Goal: Task Accomplishment & Management: Use online tool/utility

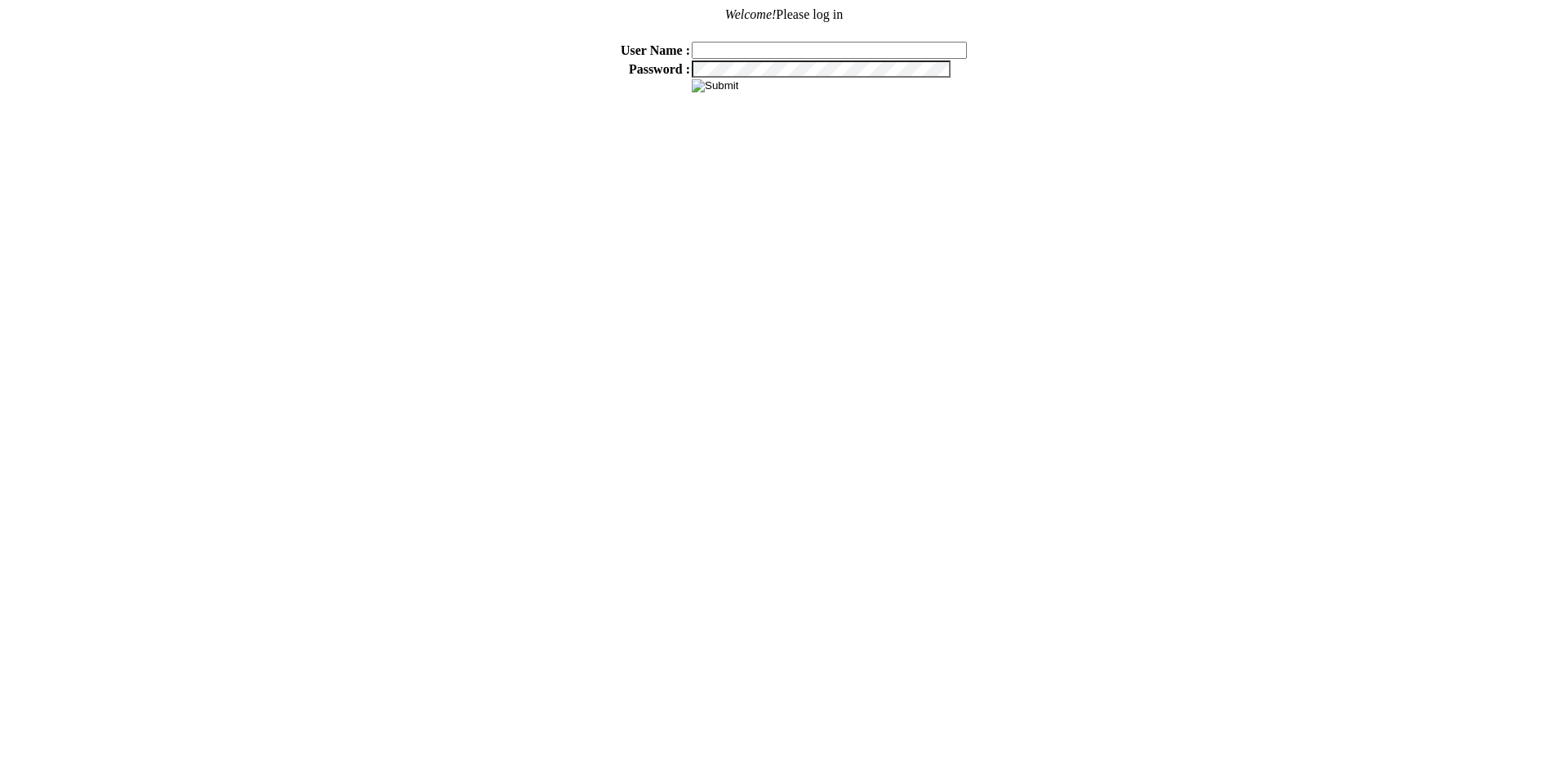
click at [779, 49] on input "text" at bounding box center [829, 49] width 275 height 17
type input "sdakes"
click at [719, 82] on input "image" at bounding box center [714, 85] width 46 height 13
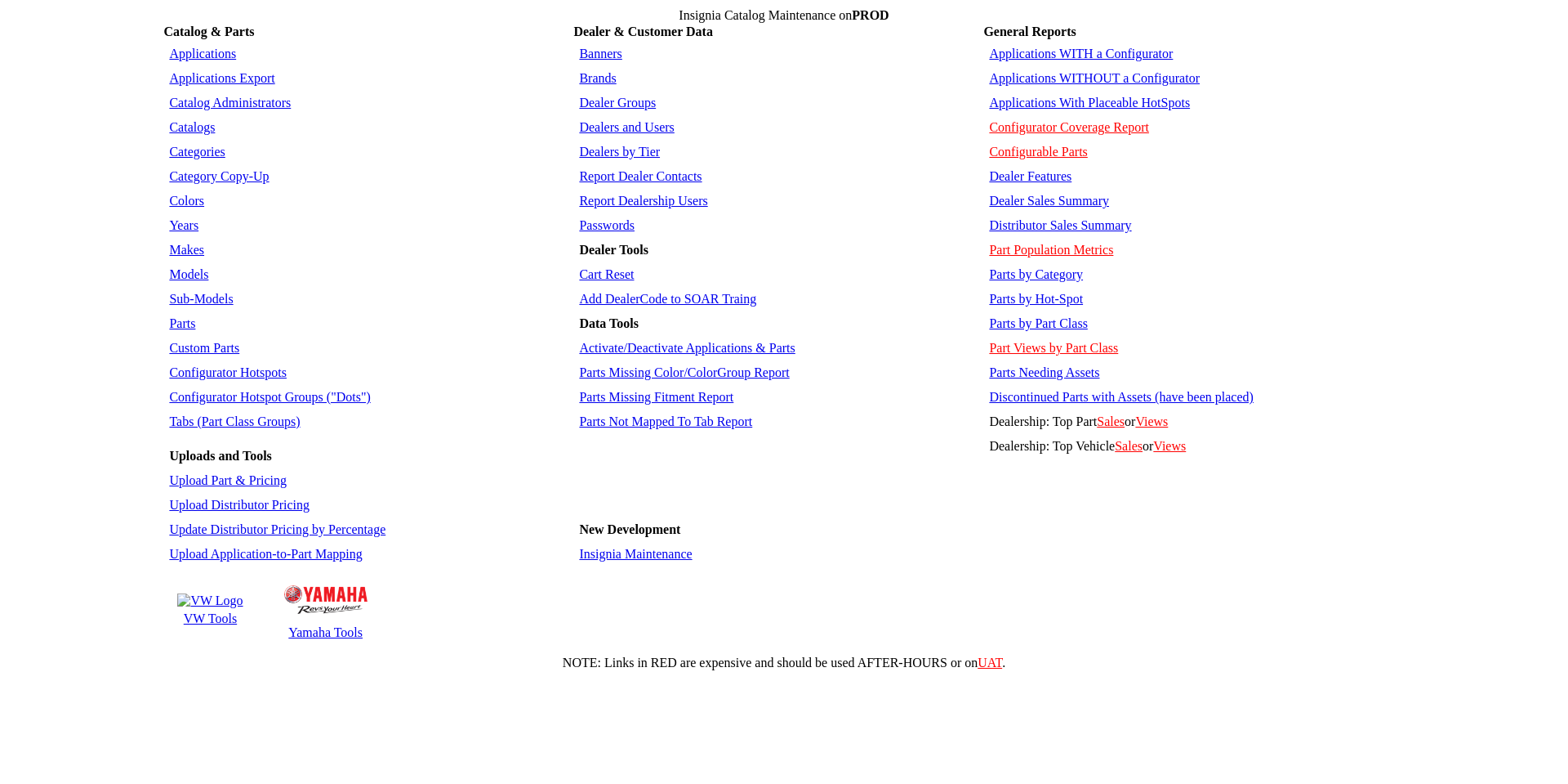
click at [1031, 71] on link "Applications WITHOUT a Configurator" at bounding box center [1094, 78] width 211 height 14
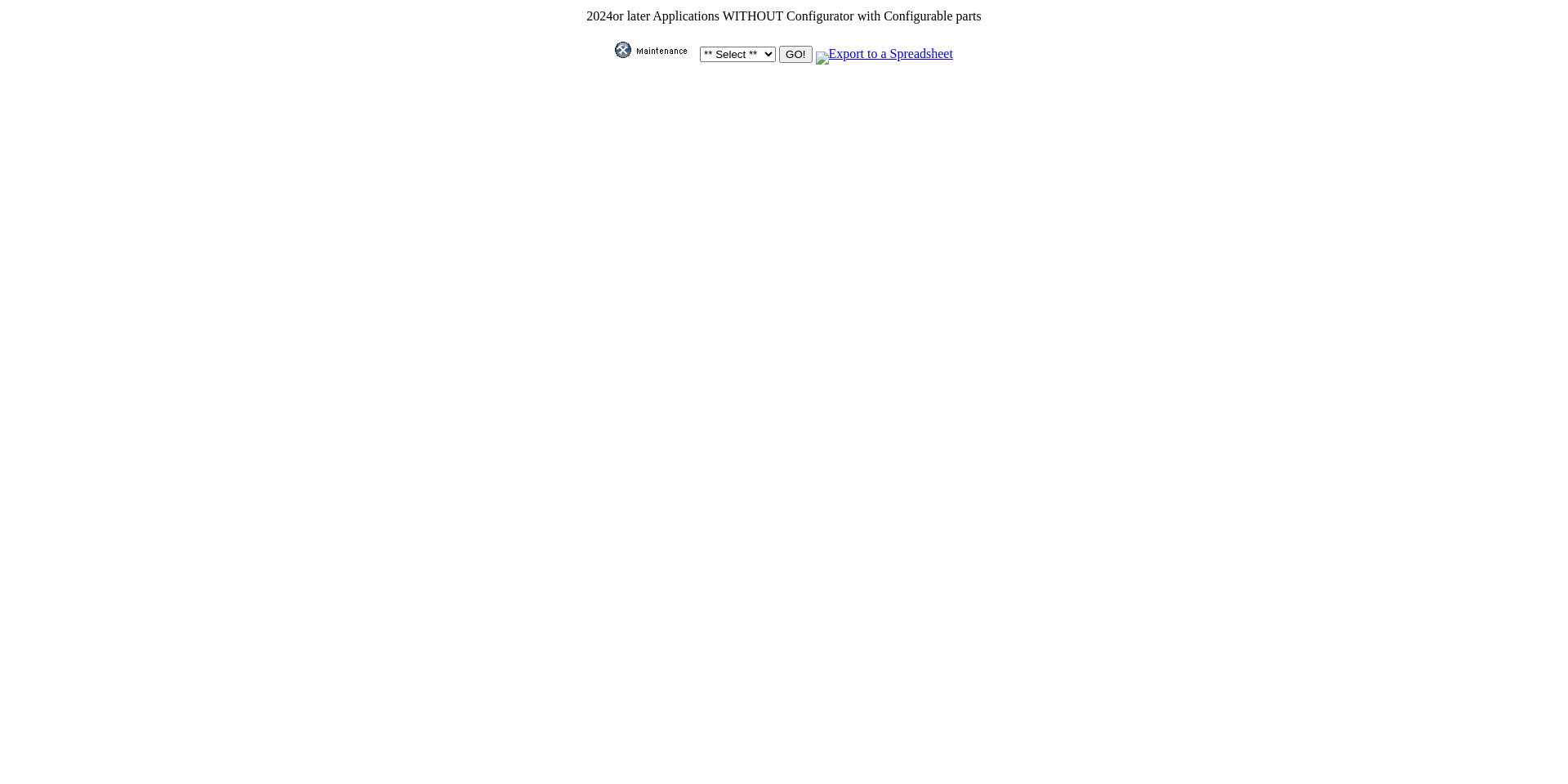
click at [762, 47] on select "** Select ** Acura Alfa Romeo Audi Bentley BMW DoubleTake [PERSON_NAME] Honda H…" at bounding box center [738, 54] width 76 height 16
select select "1"
click at [700, 47] on select "** Select ** Acura Alfa Romeo Audi Bentley BMW DoubleTake Ford GM Honda Hyundai…" at bounding box center [738, 54] width 76 height 16
click at [793, 49] on input "GO!" at bounding box center [795, 53] width 33 height 17
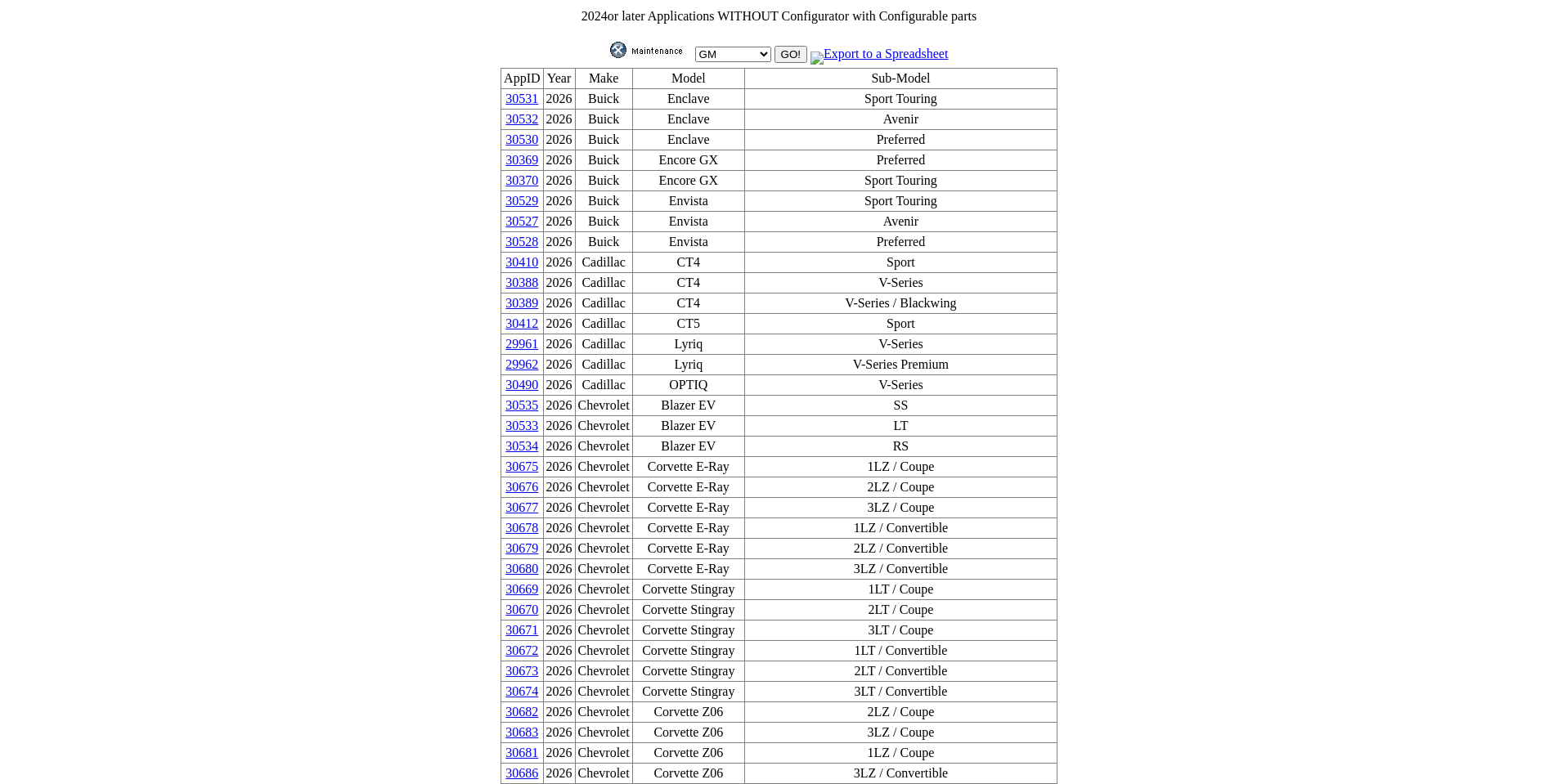
click at [756, 47] on select "** Select ** Acura Alfa Romeo Audi Bentley BMW DoubleTake [PERSON_NAME] Honda H…" at bounding box center [733, 54] width 76 height 16
select select "550"
click at [695, 47] on select "** Select ** Acura Alfa Romeo Audi Bentley BMW DoubleTake [PERSON_NAME] Honda H…" at bounding box center [733, 54] width 76 height 16
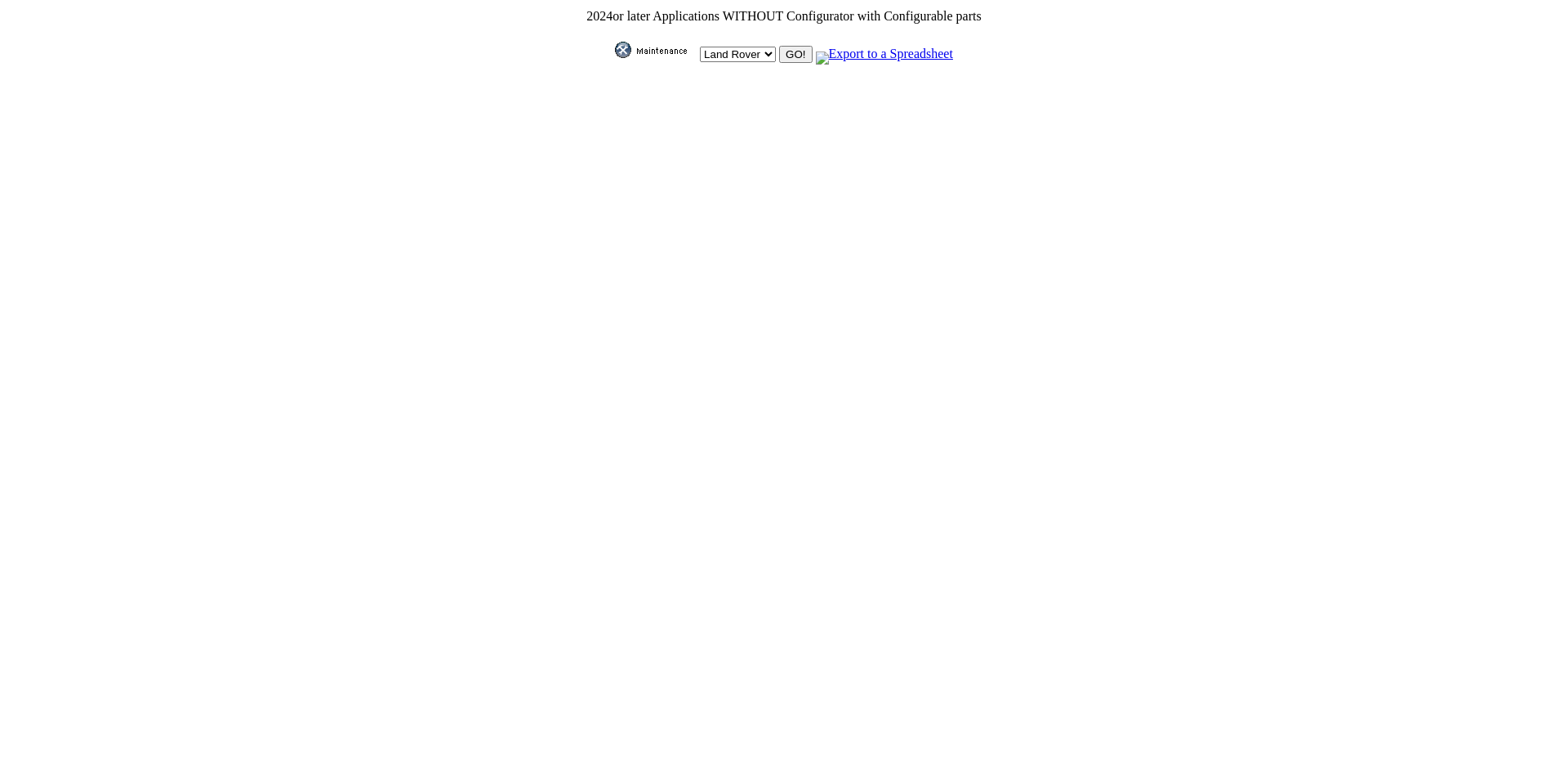
click at [784, 54] on input "GO!" at bounding box center [795, 53] width 33 height 17
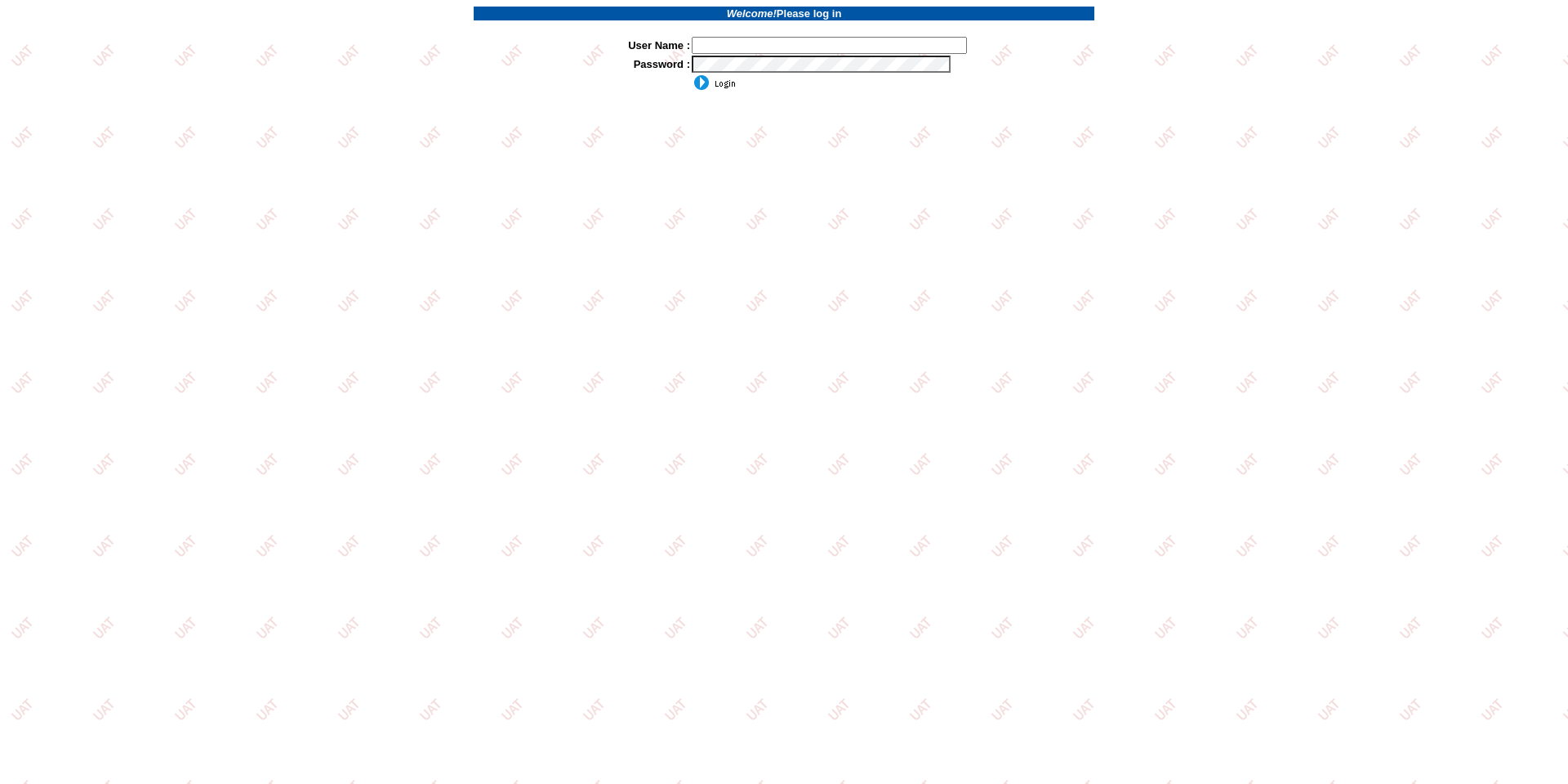
click at [728, 49] on input "text" at bounding box center [829, 45] width 275 height 17
type input "sdakes"
click at [722, 81] on input "image" at bounding box center [713, 82] width 45 height 17
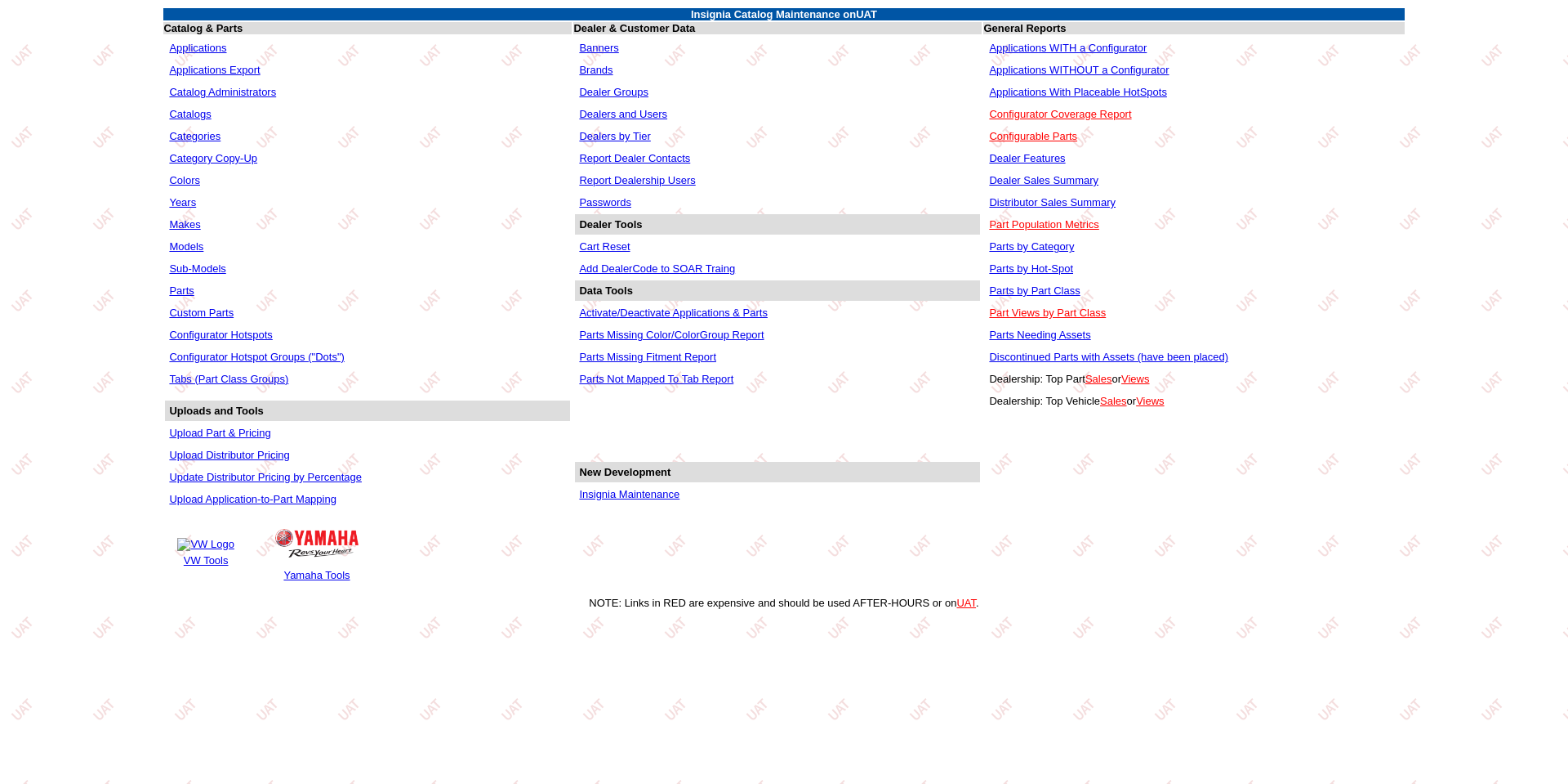
click at [1025, 73] on link "Applications WITHOUT a Configurator" at bounding box center [1079, 69] width 180 height 12
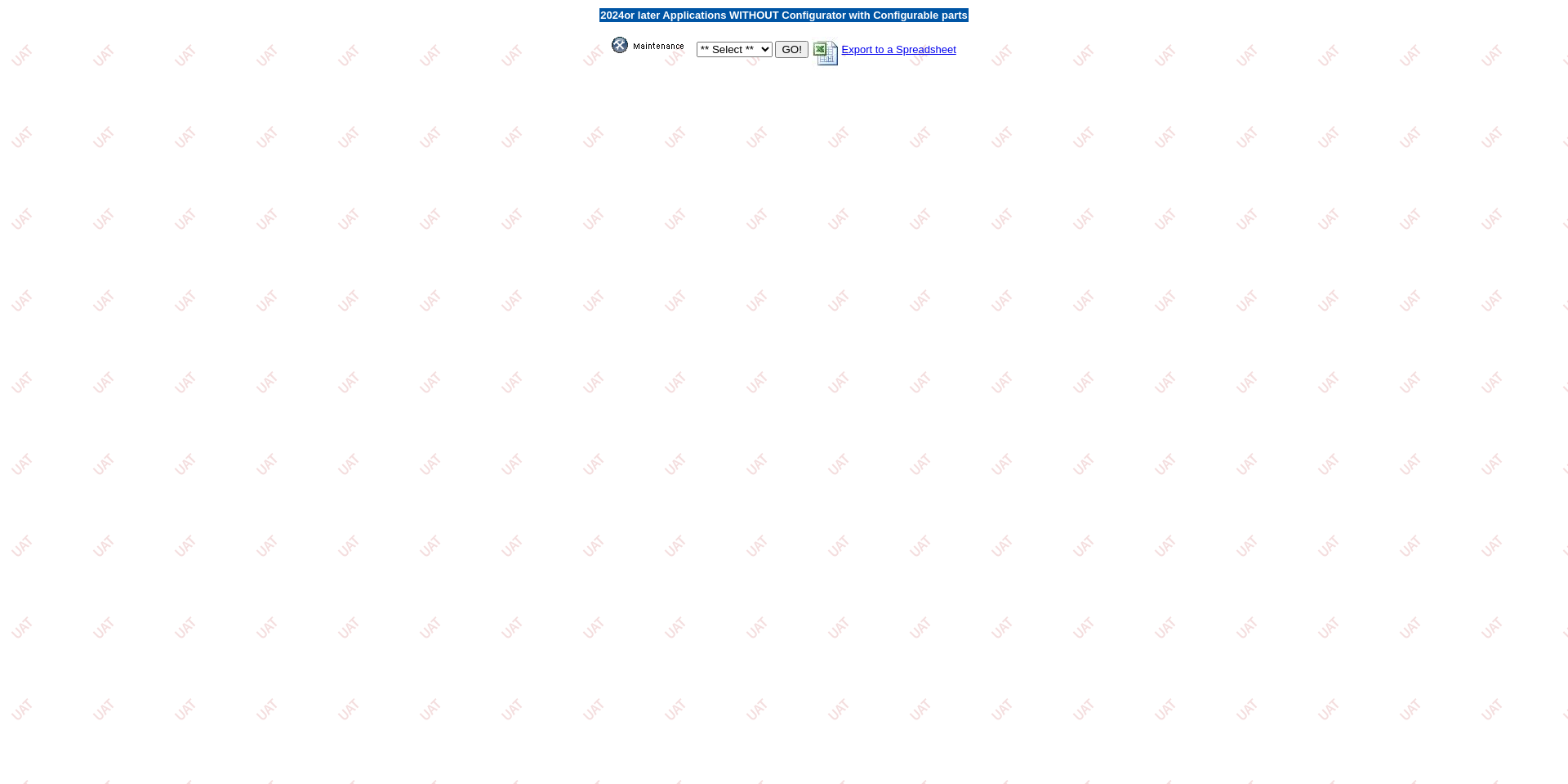
click at [766, 50] on select "** Select ** Acura Alfa Romeo Audi Bentley BMW DoubleTake [PERSON_NAME] Honda H…" at bounding box center [734, 49] width 76 height 16
select select "550"
click at [696, 42] on select "** Select ** Acura Alfa Romeo Audi Bentley BMW DoubleTake [PERSON_NAME] Honda H…" at bounding box center [734, 49] width 76 height 16
click at [794, 53] on input "GO!" at bounding box center [791, 49] width 33 height 17
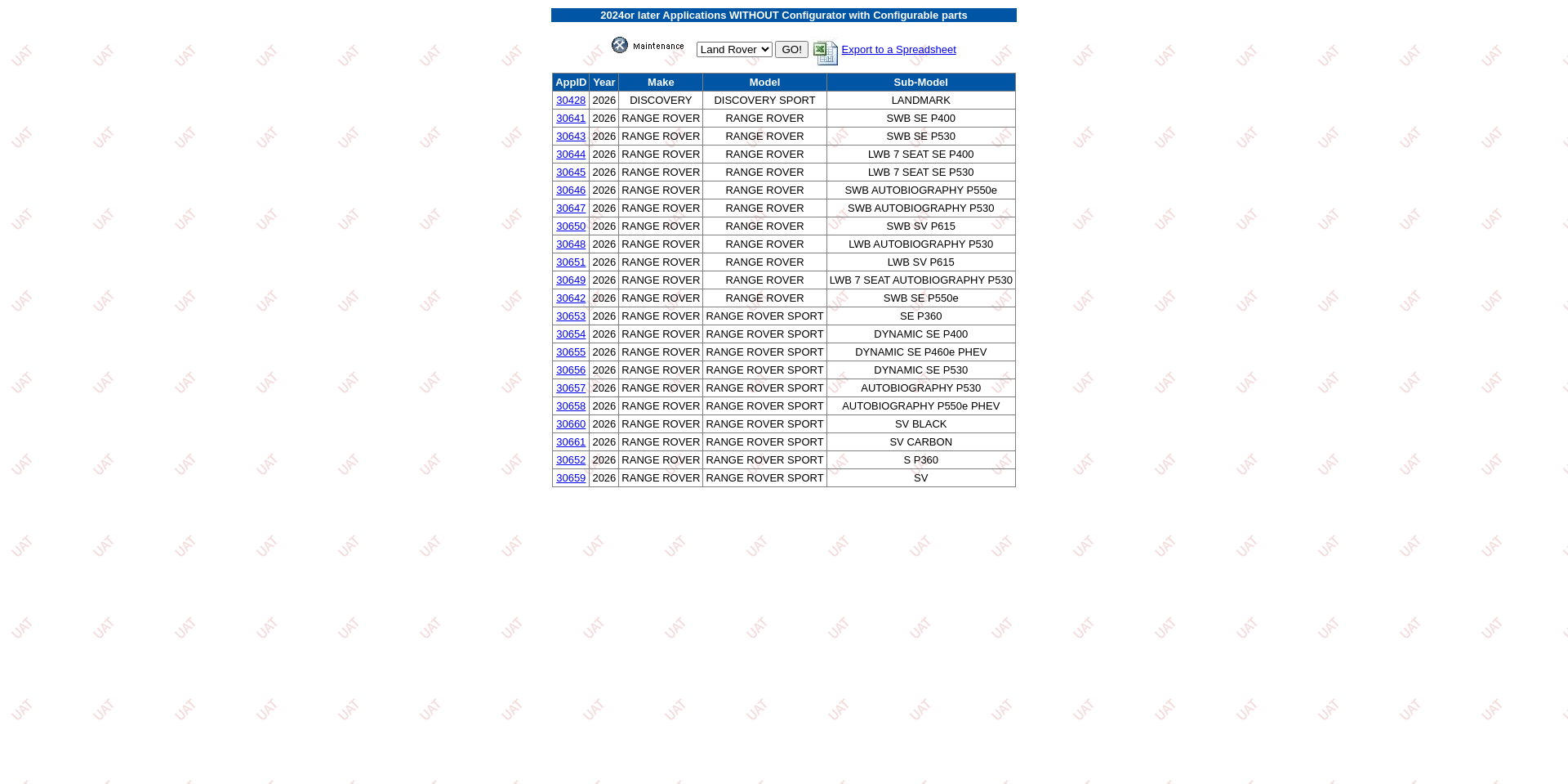
click at [570, 102] on link "30428" at bounding box center [571, 100] width 30 height 12
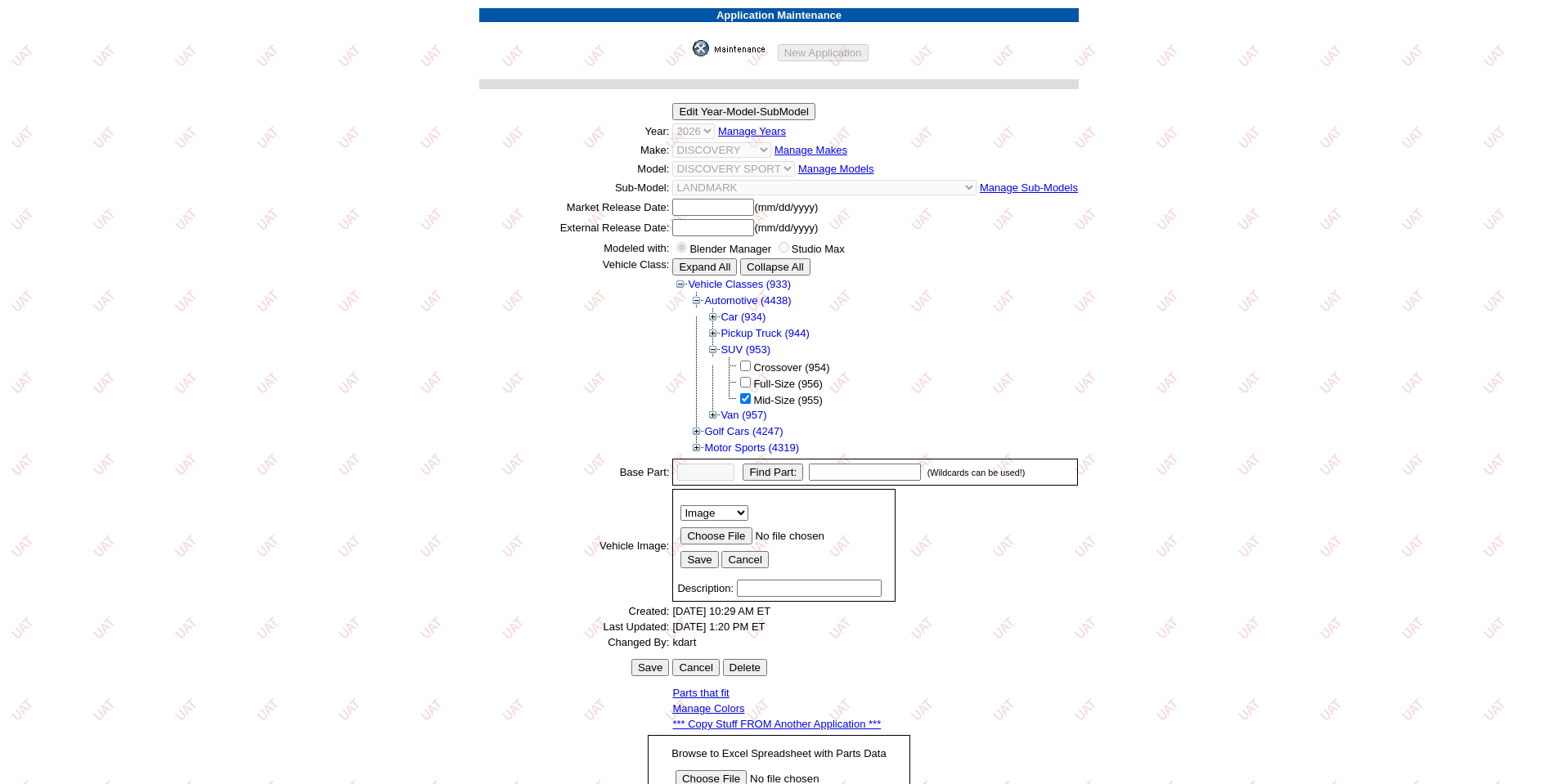
click at [752, 725] on link "*** Copy Stuff FROM Another Application ***" at bounding box center [777, 724] width 209 height 12
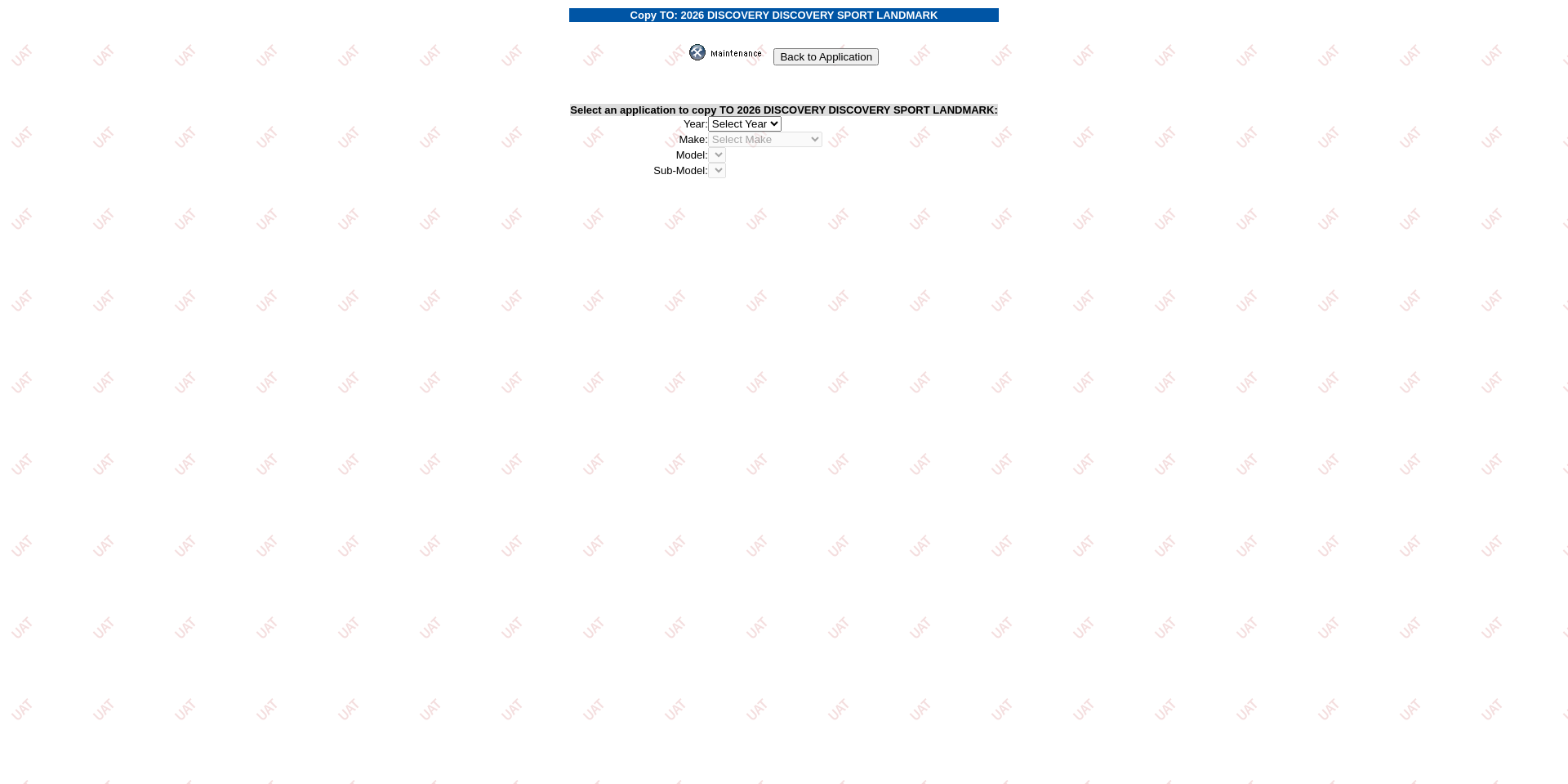
click at [776, 120] on select "2026 2025 2024 2023 2022 2021 2020 2019 2018 2017 2016 2015 2014 2013 2012 2011…" at bounding box center [745, 124] width 73 height 16
select select "24"
click at [712, 116] on select "2026 2025 2024 2023 2022 2021 2020 2019 2018 2017 2016 2015 2014 2013 2012 2011…" at bounding box center [745, 124] width 73 height 16
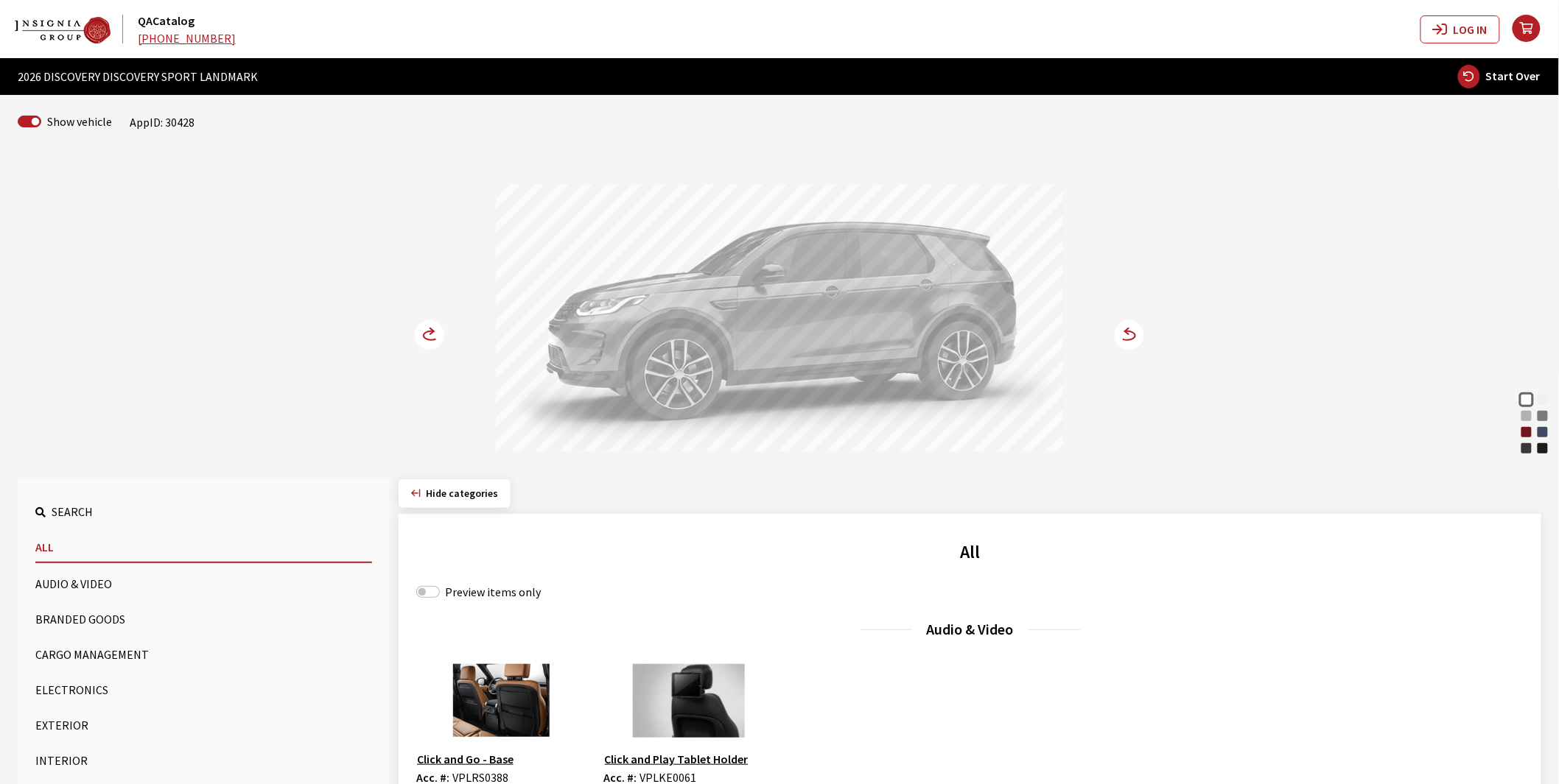
click at [1523, 438] on div "Firenze Red" at bounding box center [1527, 432] width 15 height 15
click at [429, 332] on circle at bounding box center [429, 334] width 29 height 29
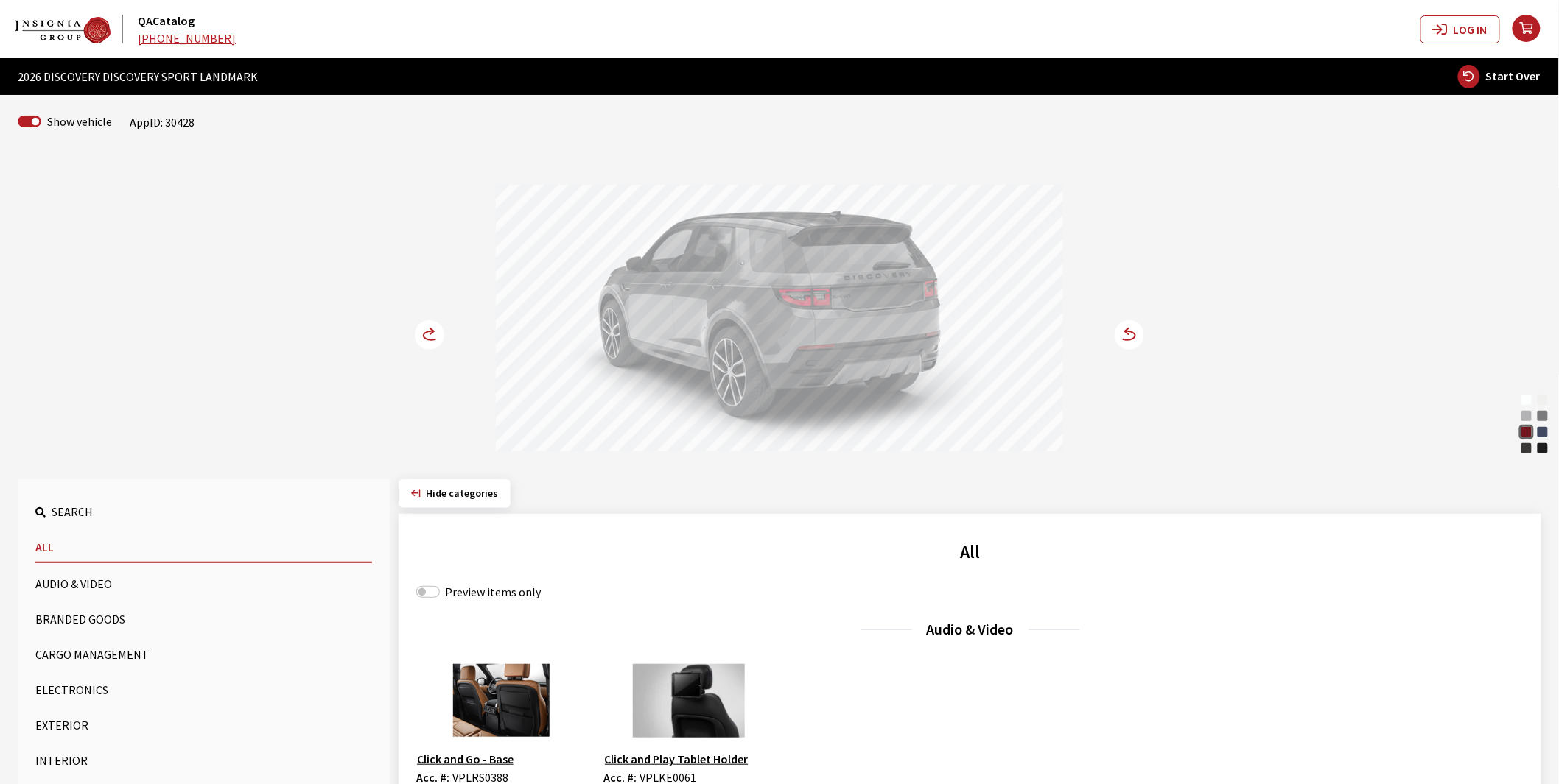
click at [429, 332] on circle at bounding box center [429, 334] width 29 height 29
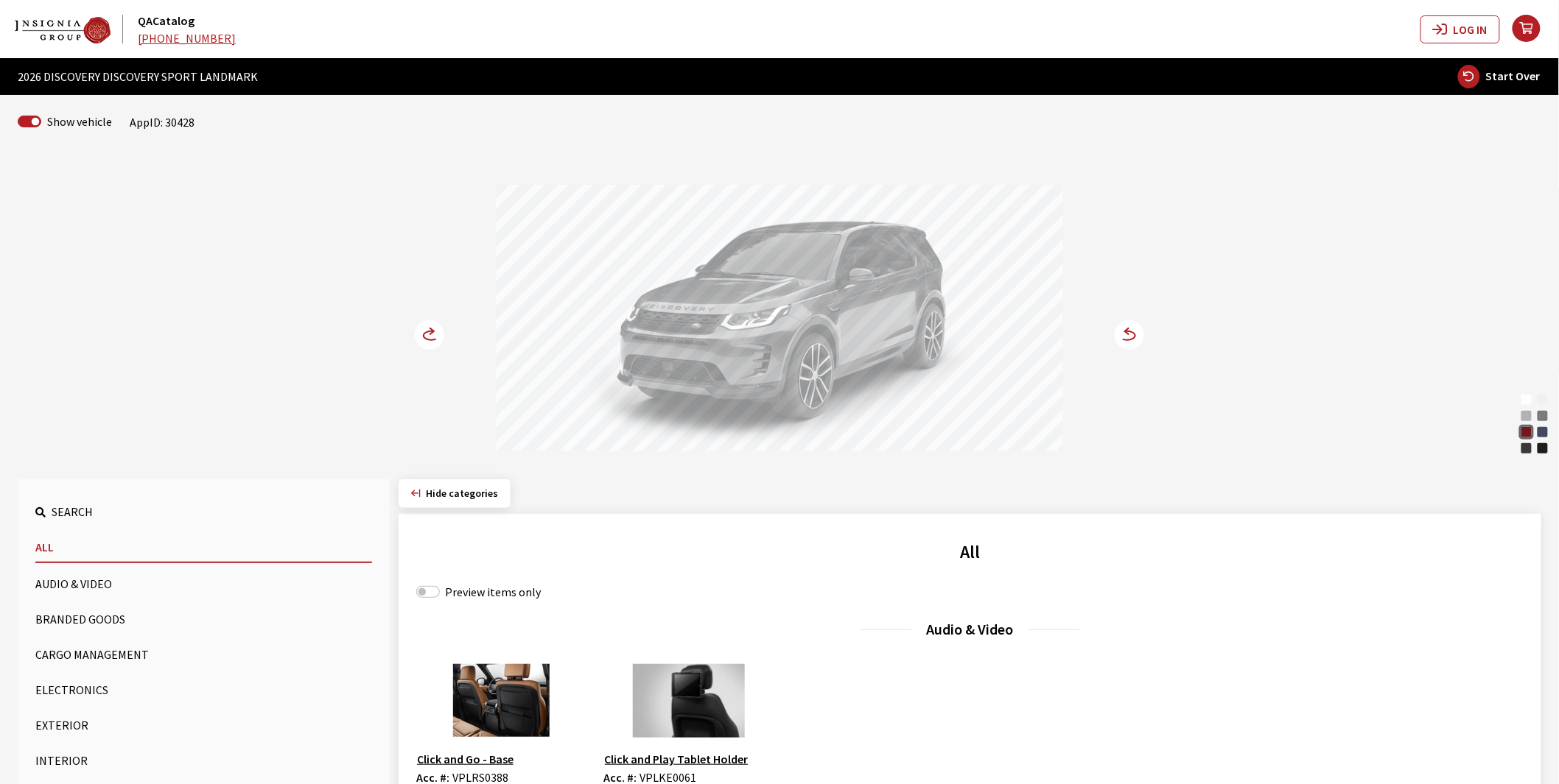
click at [425, 337] on circle at bounding box center [429, 334] width 29 height 29
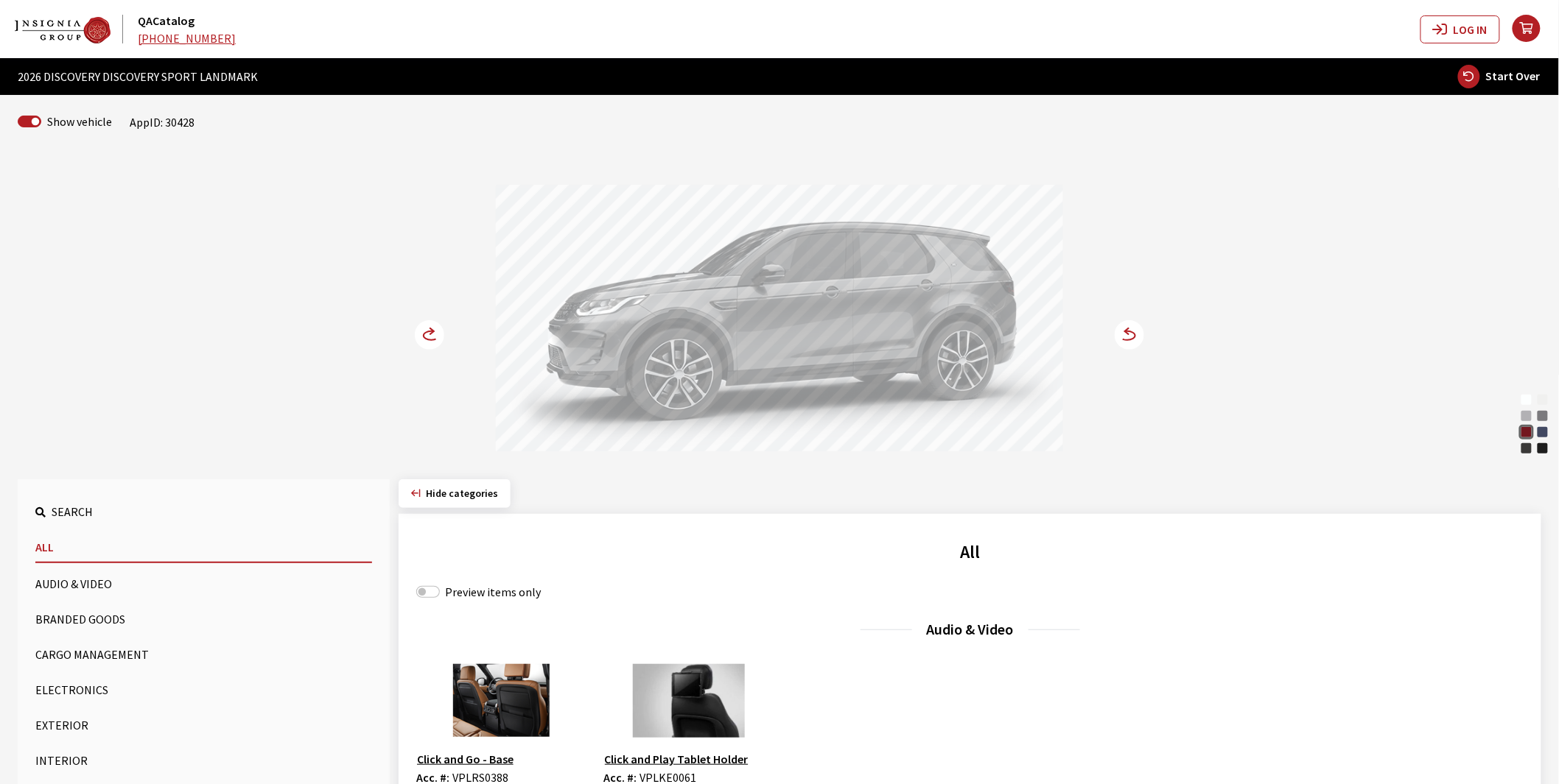
click at [425, 337] on circle at bounding box center [429, 334] width 29 height 29
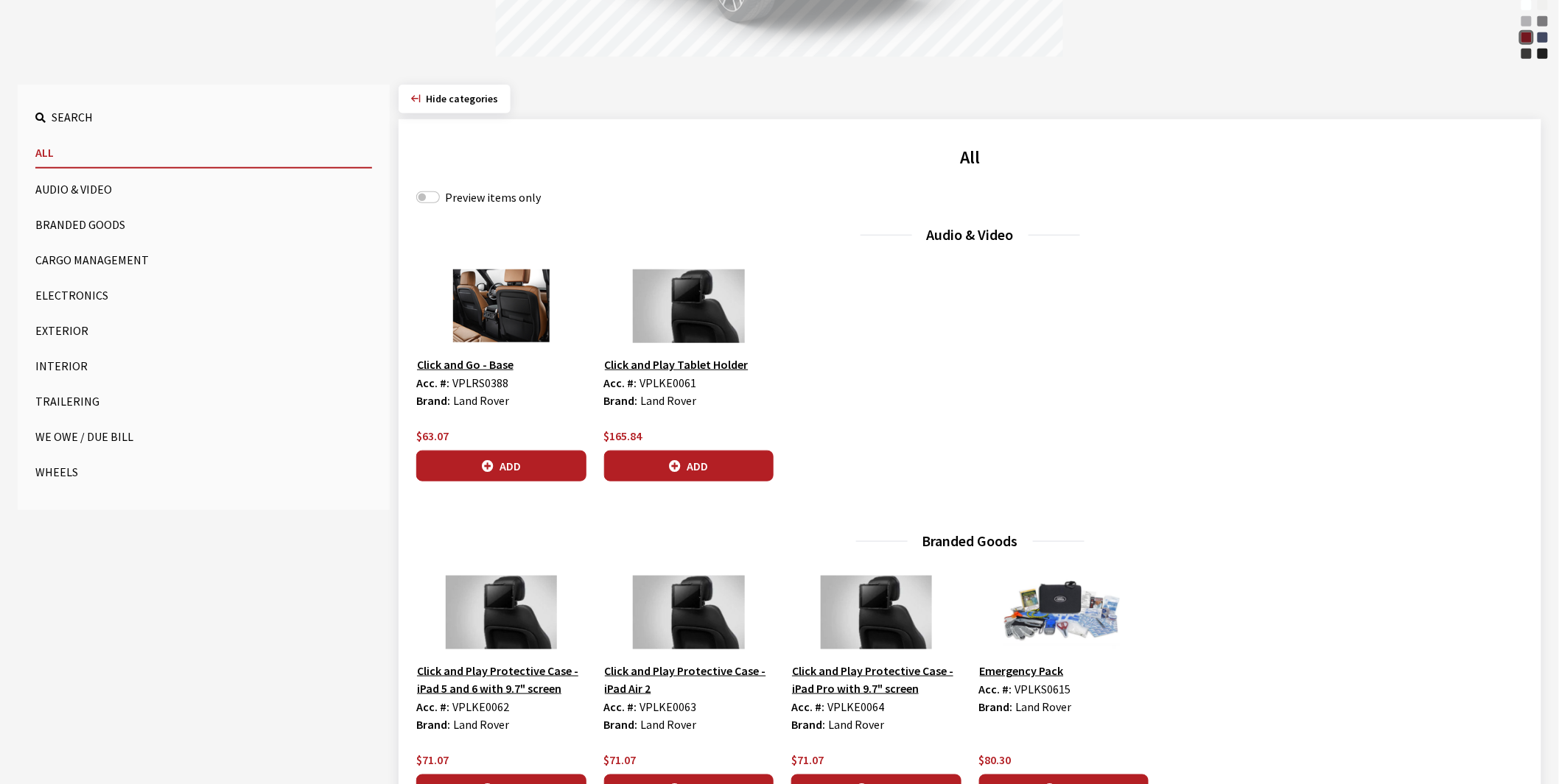
scroll to position [409, 0]
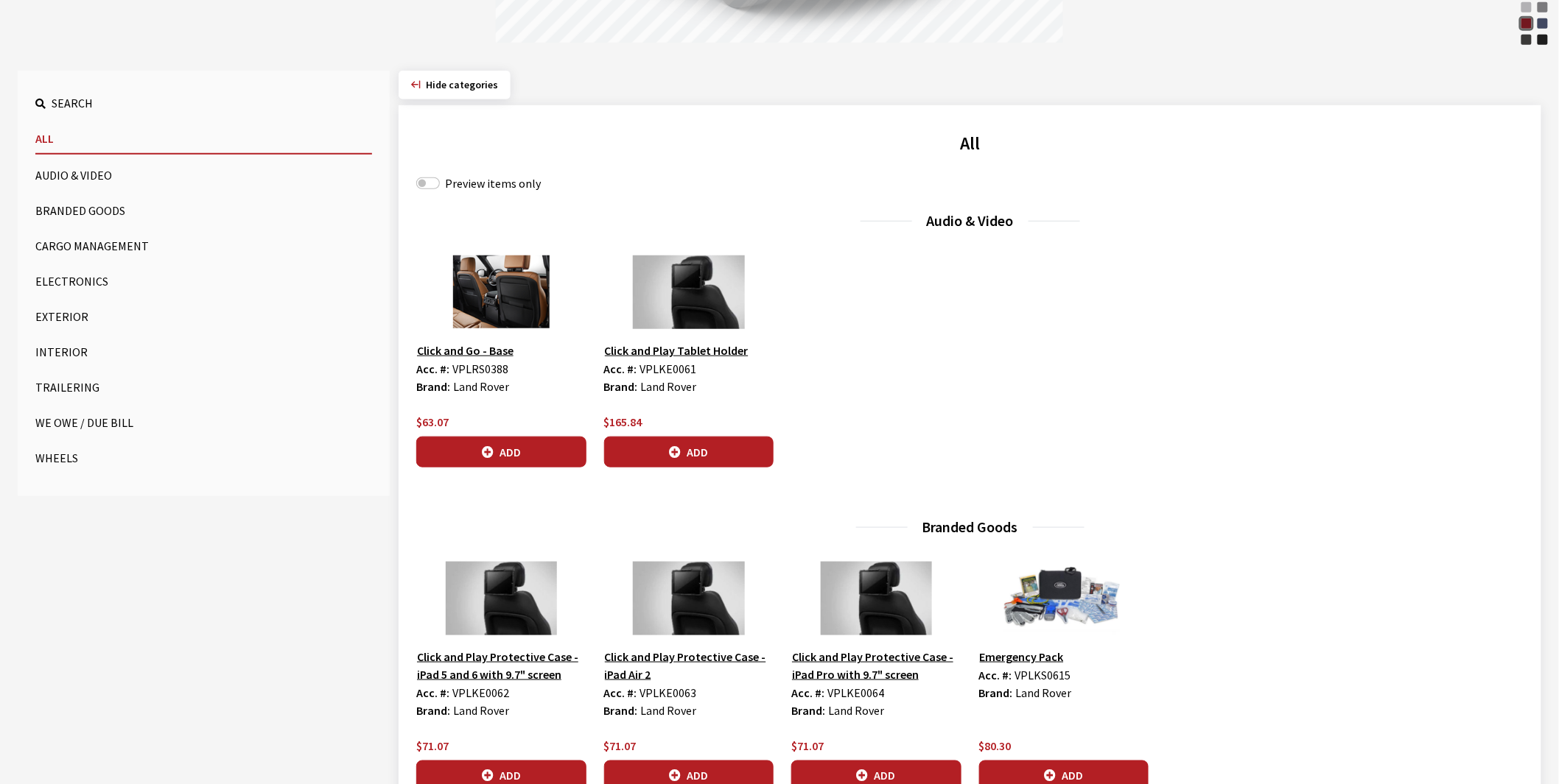
click at [54, 458] on button "Wheels" at bounding box center [203, 458] width 336 height 29
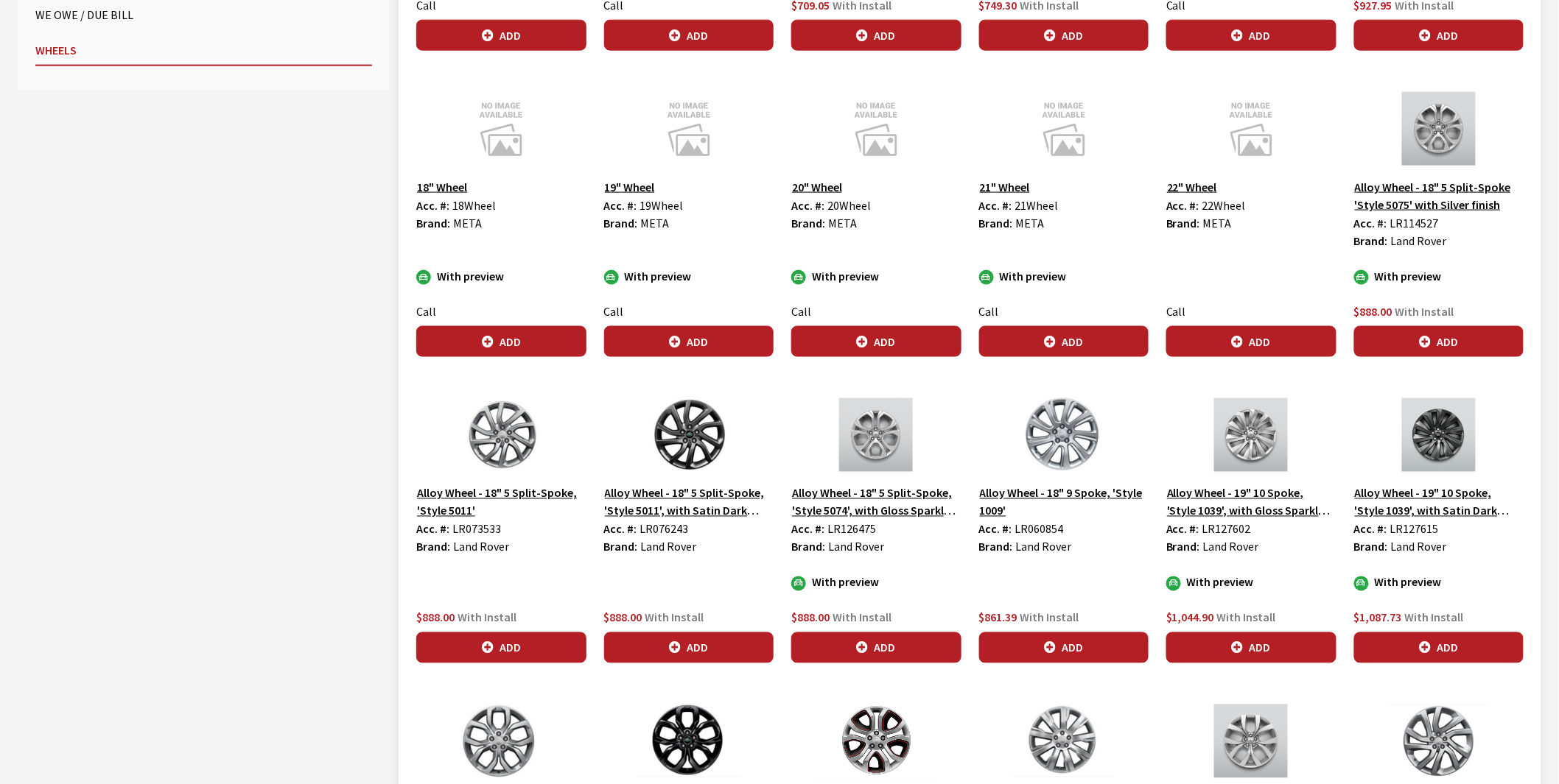
scroll to position [818, 0]
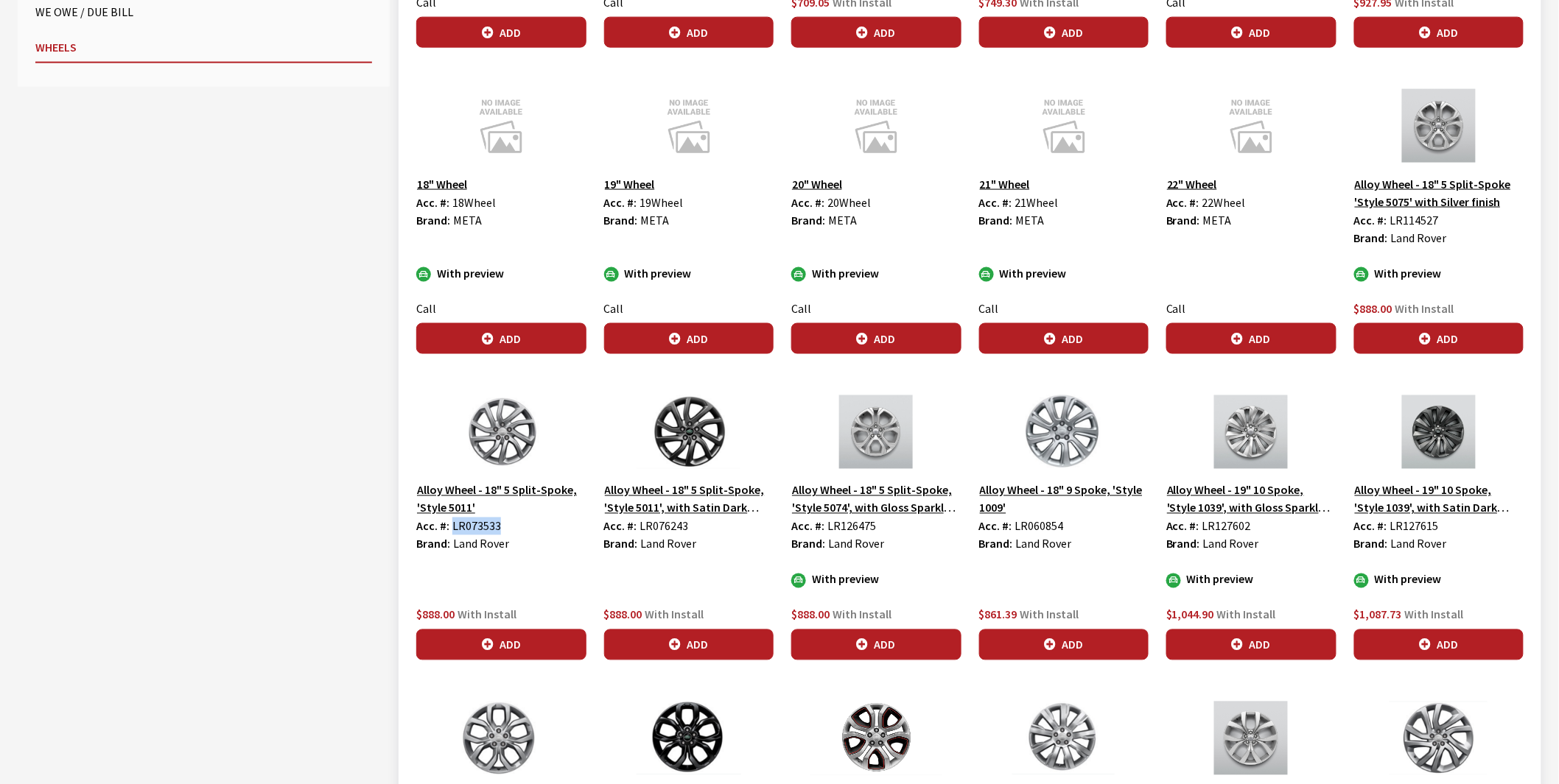
drag, startPoint x: 452, startPoint y: 527, endPoint x: 505, endPoint y: 528, distance: 53.0
click at [509, 527] on div "Acc. #: LR073533" at bounding box center [502, 527] width 170 height 18
copy span "LR073533"
click at [654, 581] on div "Alloy Wheel - 18" 5 Split-Spoke, 'Style 5011', with Satin Dark Grey finish Acc.…" at bounding box center [689, 527] width 188 height 265
click at [476, 549] on span "Land Rover" at bounding box center [481, 544] width 56 height 15
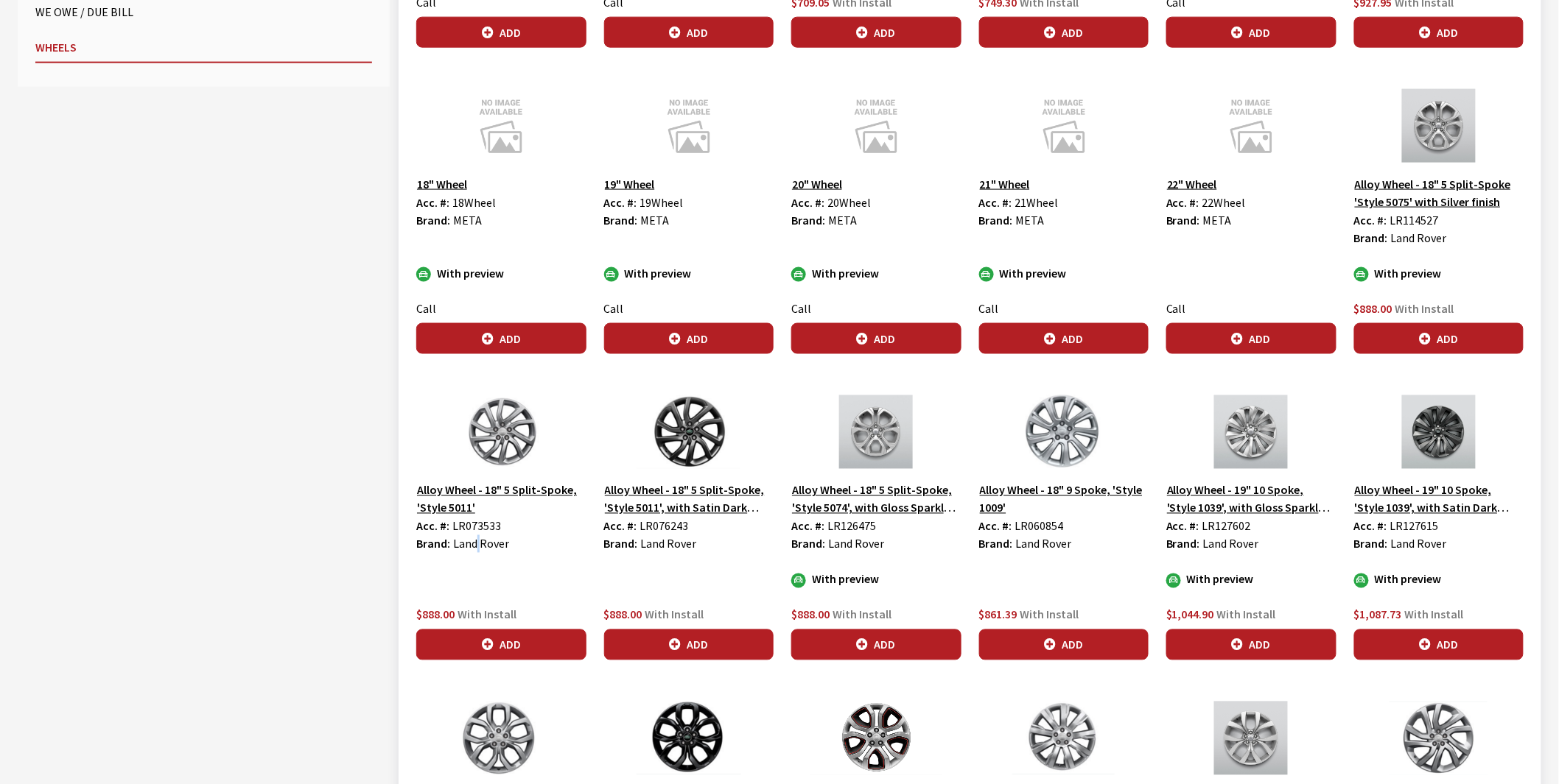
click at [476, 549] on span "Land Rover" at bounding box center [481, 544] width 56 height 15
click at [467, 527] on span "LR073533" at bounding box center [477, 526] width 49 height 15
click at [466, 526] on span "LR073533" at bounding box center [477, 526] width 49 height 15
copy span "LR073533"
click at [660, 528] on span "LR076243" at bounding box center [665, 526] width 49 height 15
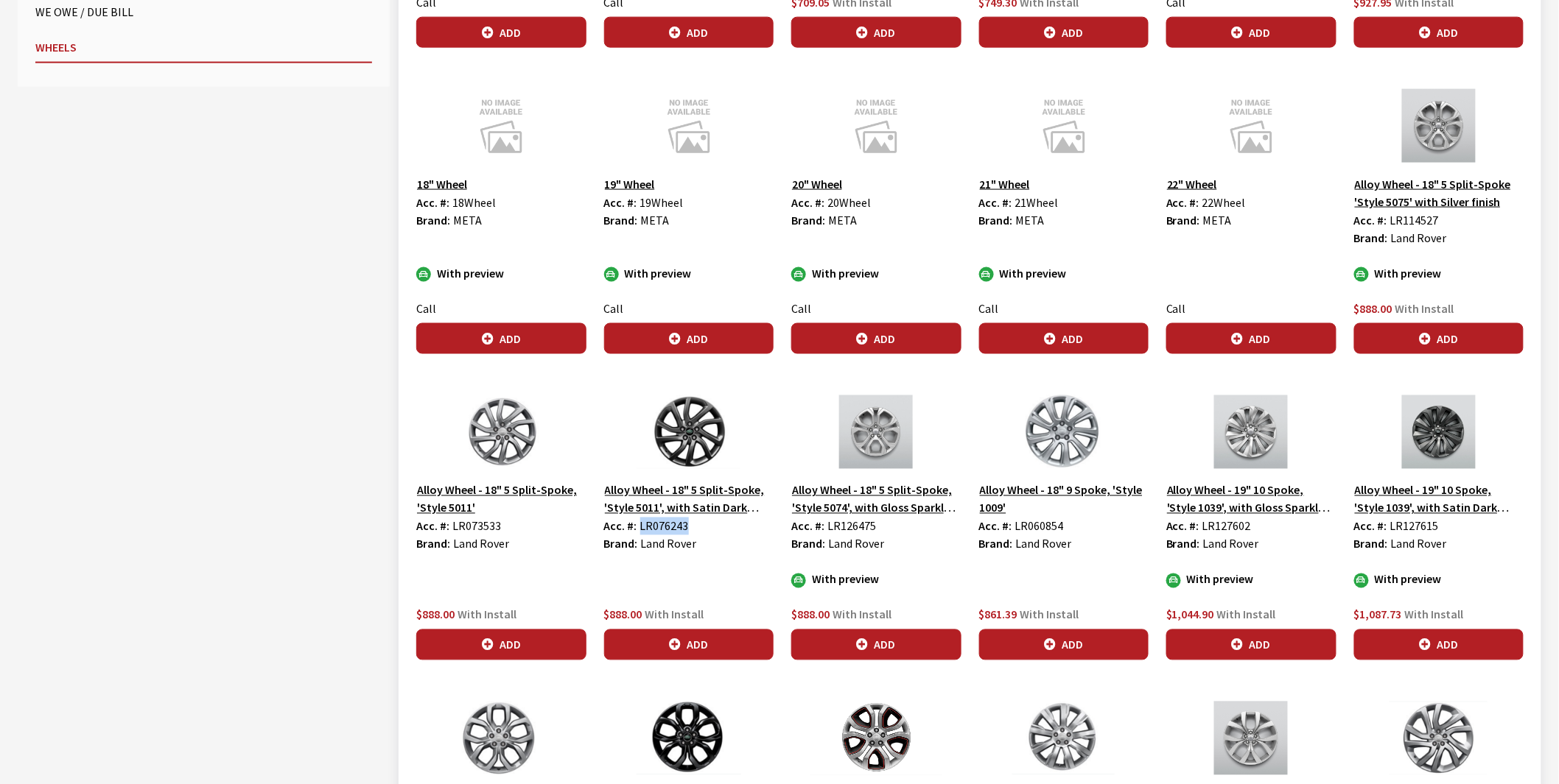
click at [660, 528] on span "LR076243" at bounding box center [665, 526] width 49 height 15
copy span "LR076243"
click at [1012, 491] on button "Alloy Wheel - 18" 9 Spoke, 'Style 1009'" at bounding box center [1064, 499] width 170 height 37
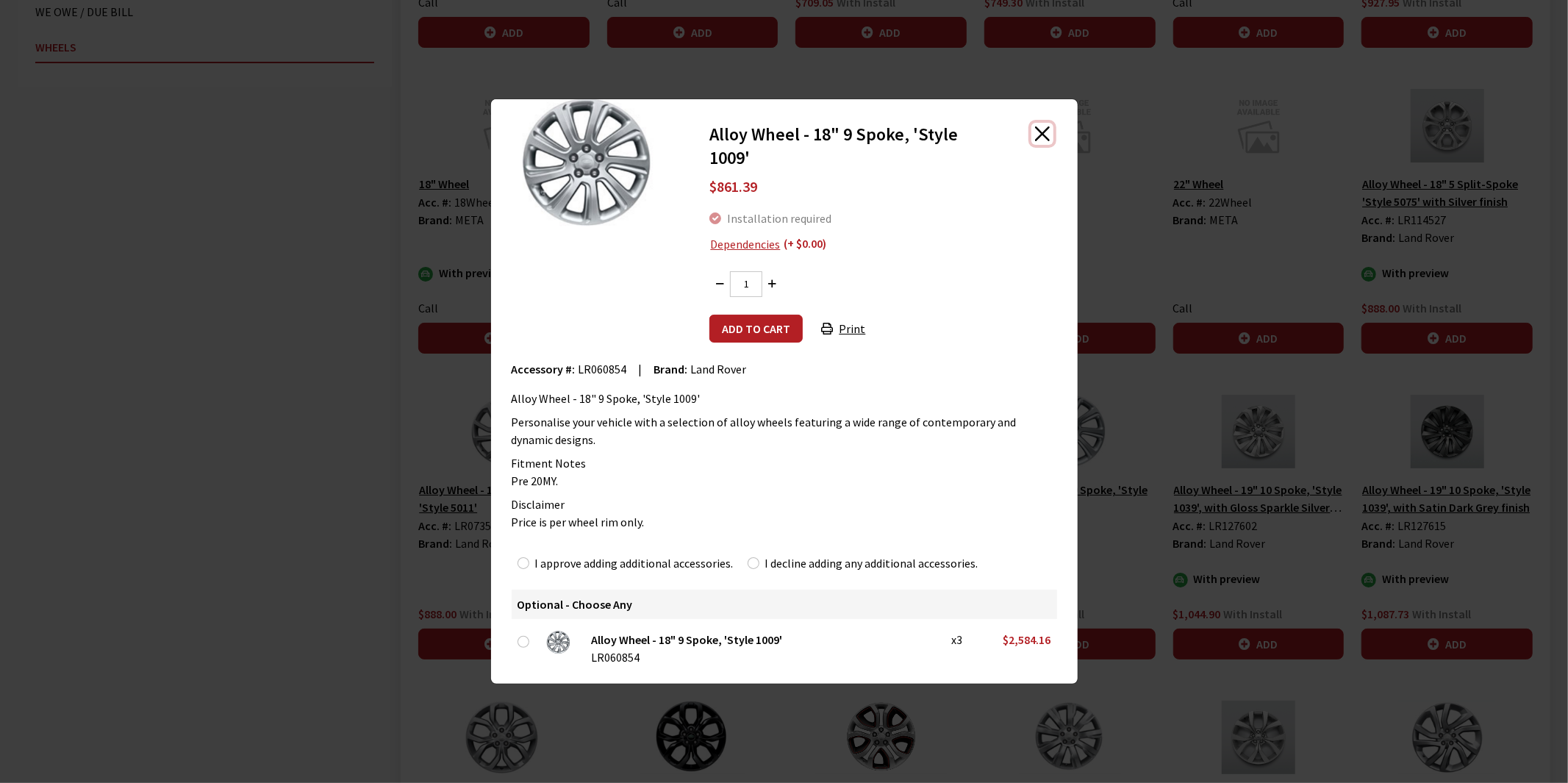
click at [1041, 127] on button "Close" at bounding box center [1043, 134] width 22 height 22
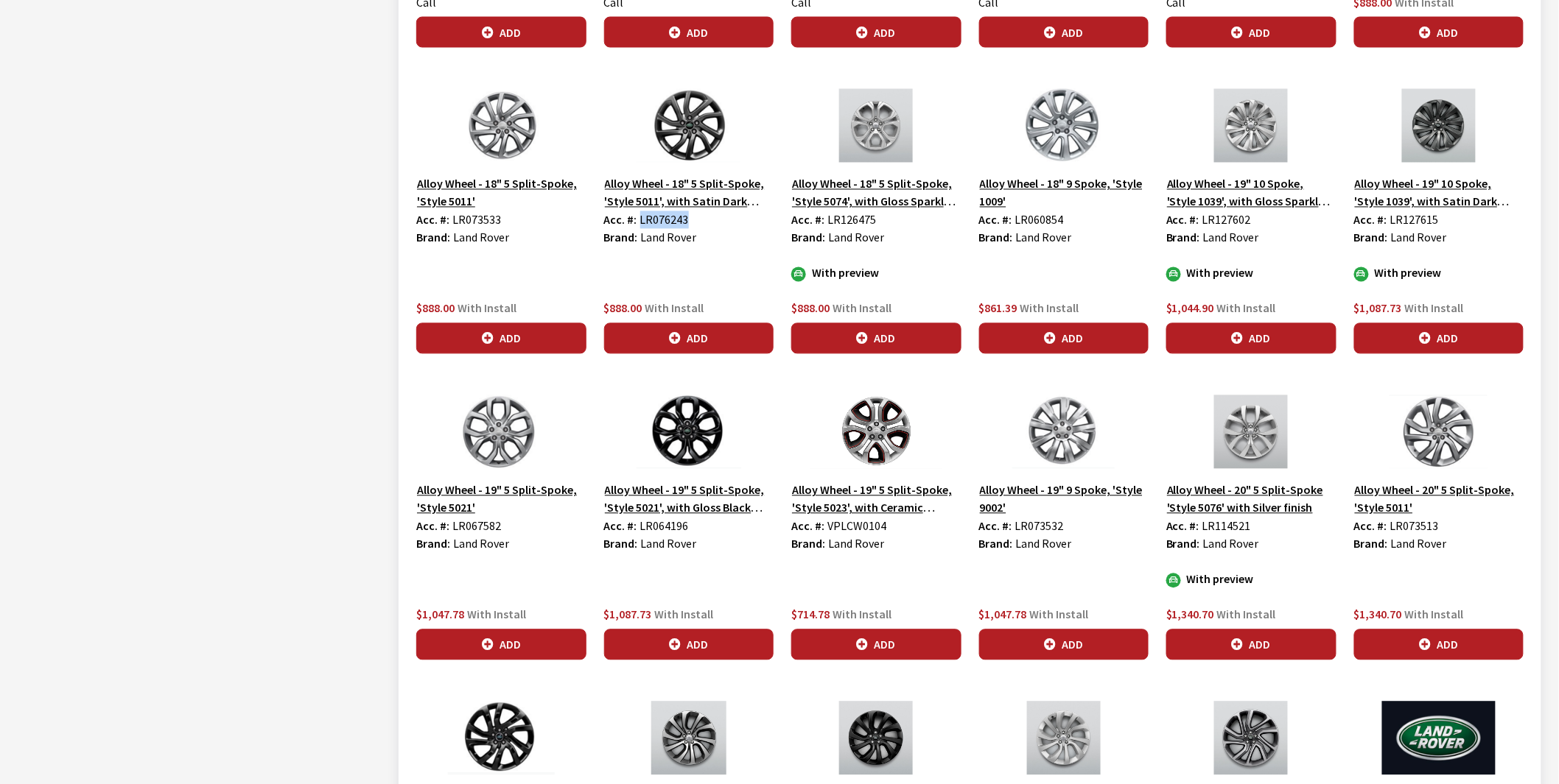
scroll to position [1227, 0]
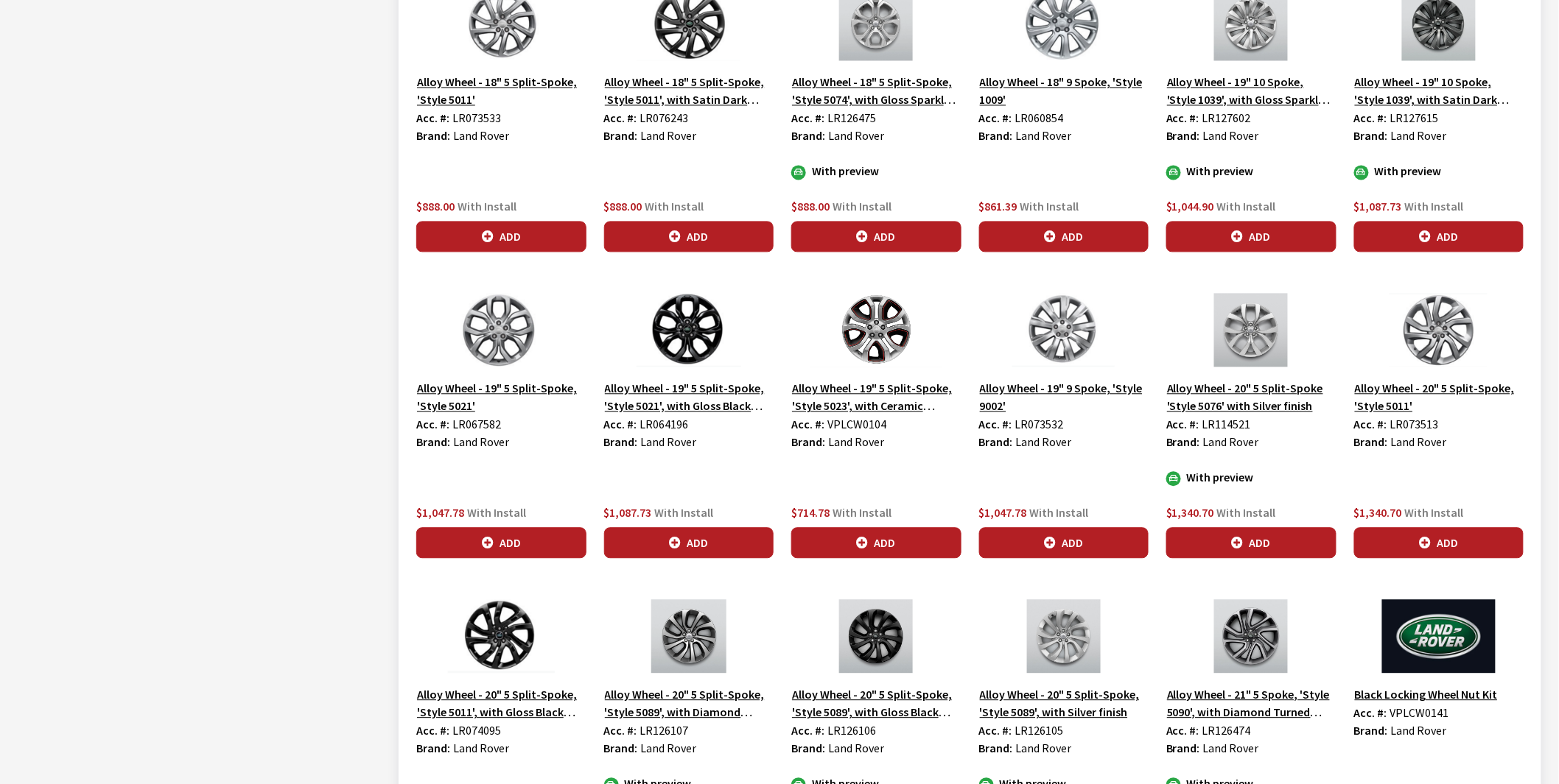
click at [470, 425] on span "LR067582" at bounding box center [477, 424] width 49 height 15
copy span "LR067582"
click at [654, 425] on span "LR064196" at bounding box center [665, 424] width 49 height 15
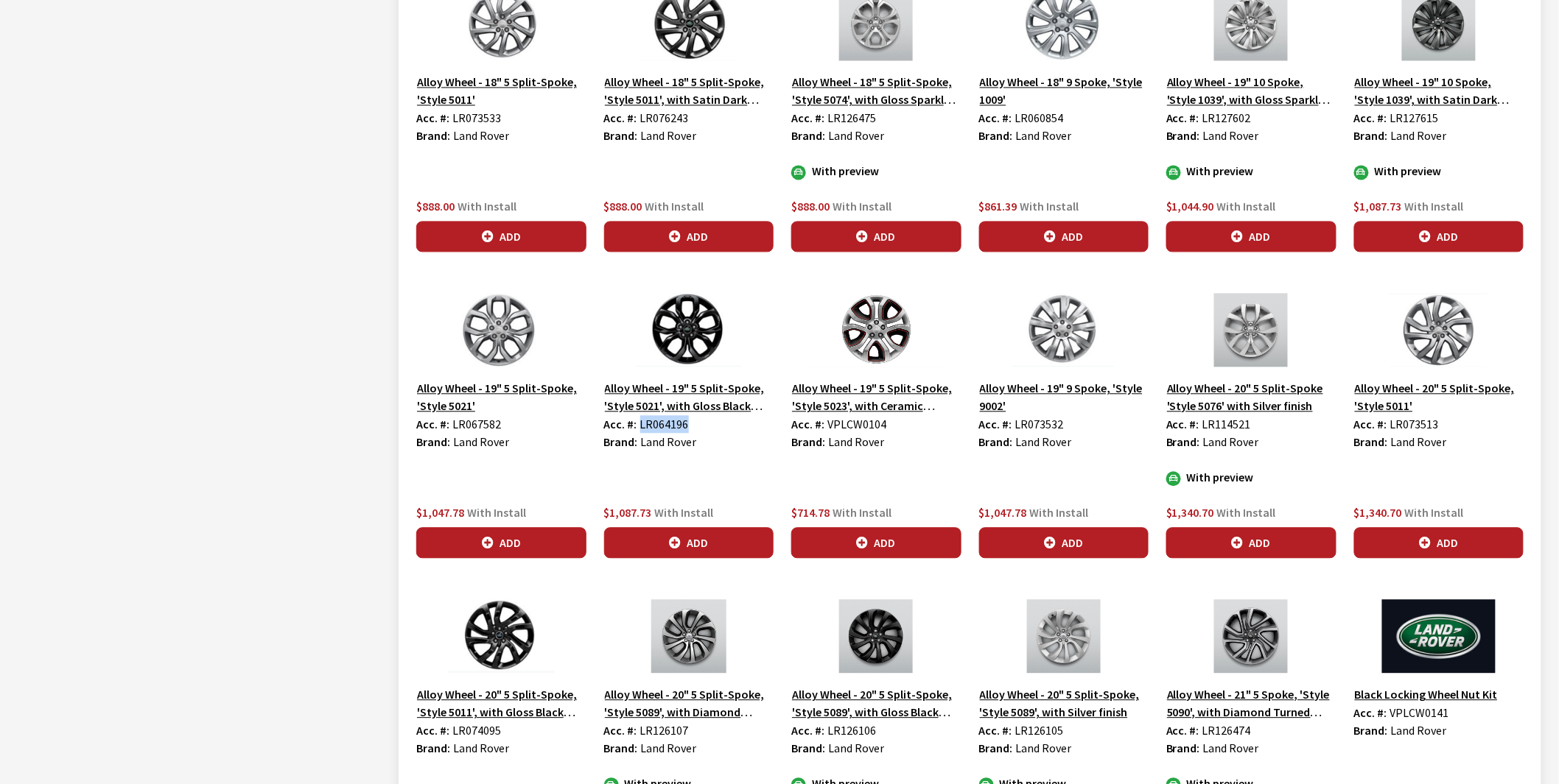
click at [654, 425] on span "LR064196" at bounding box center [665, 424] width 49 height 15
copy span "LR064196"
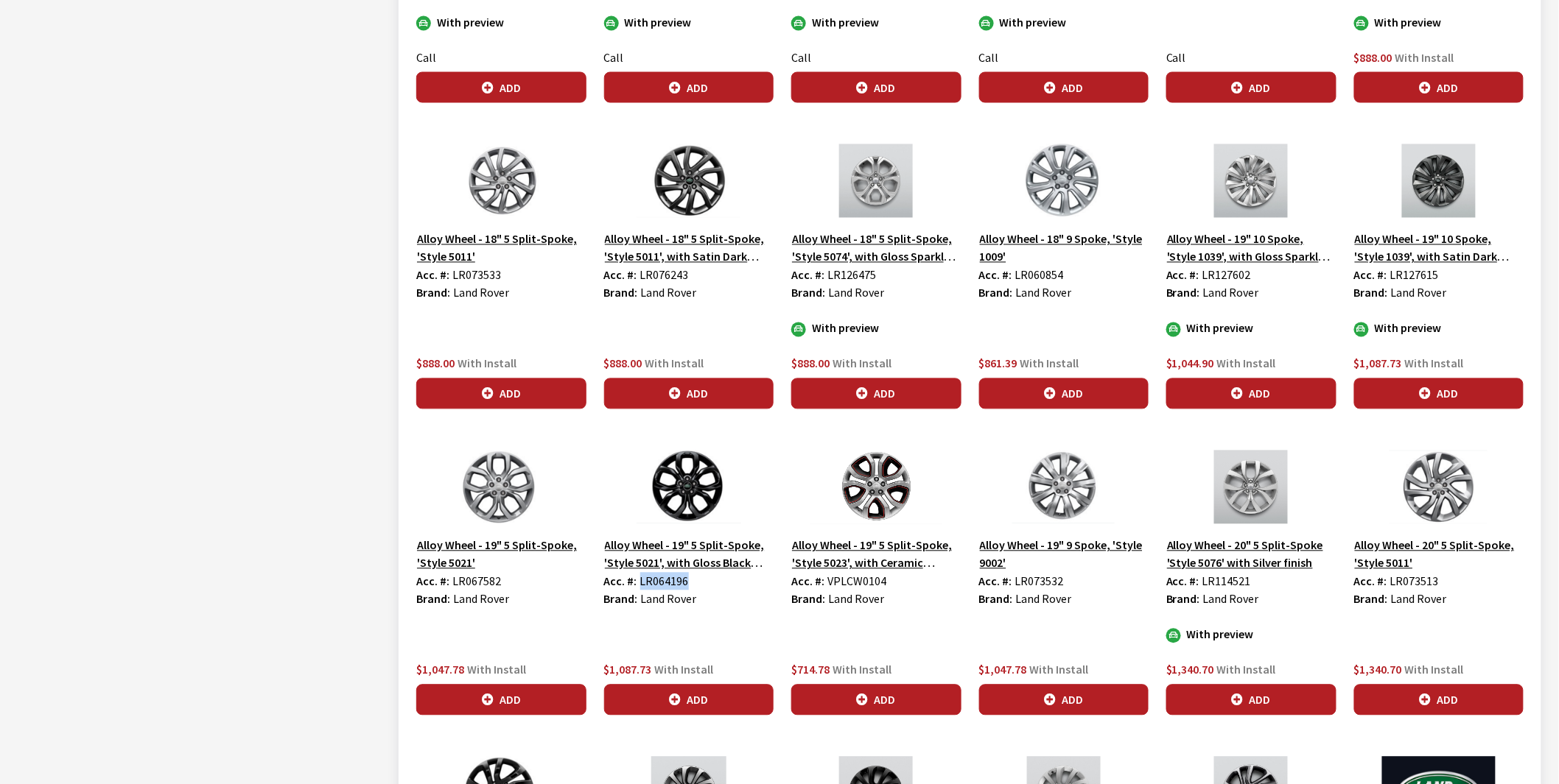
scroll to position [1063, 0]
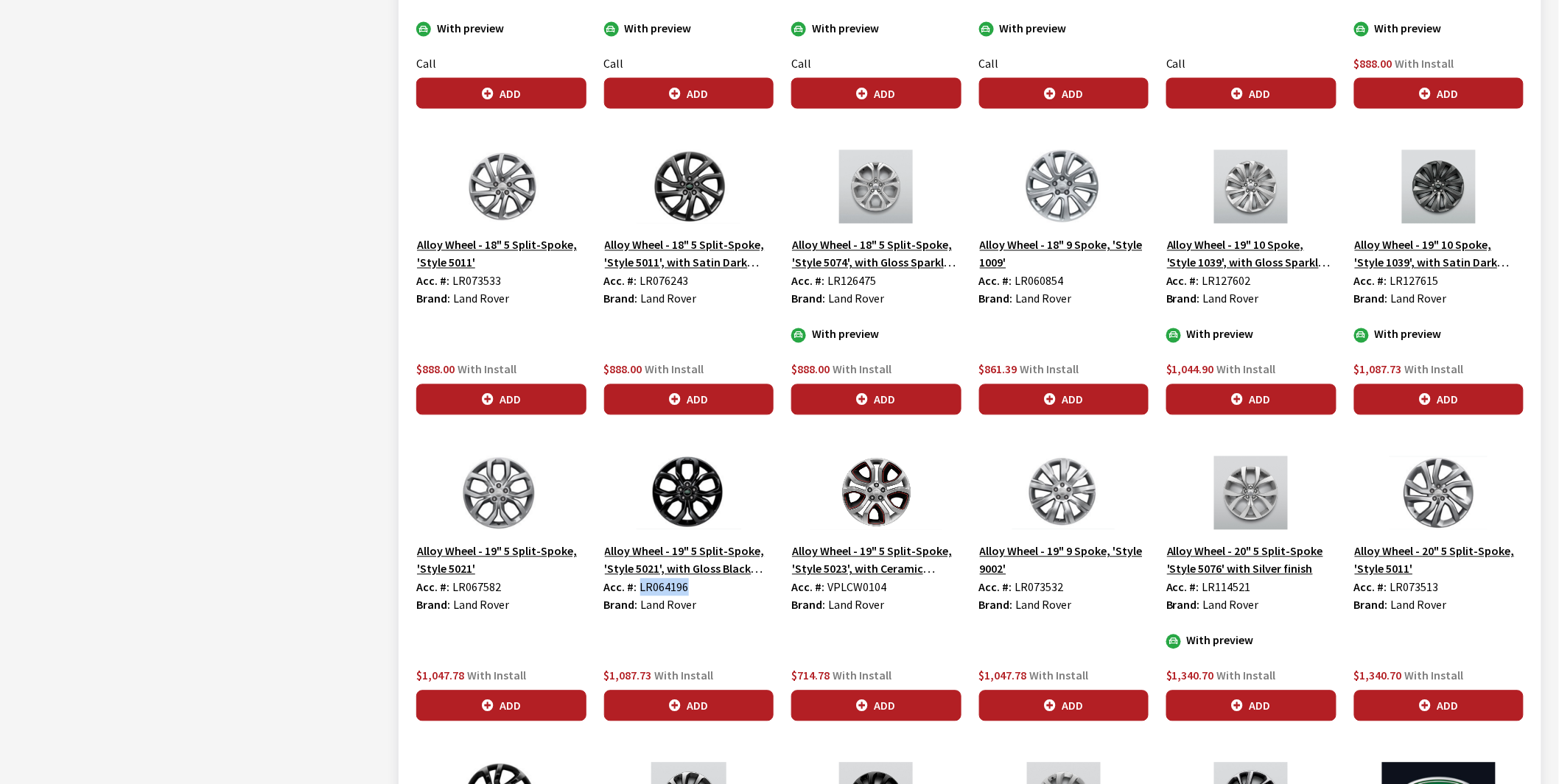
click at [1056, 509] on img at bounding box center [1064, 493] width 170 height 74
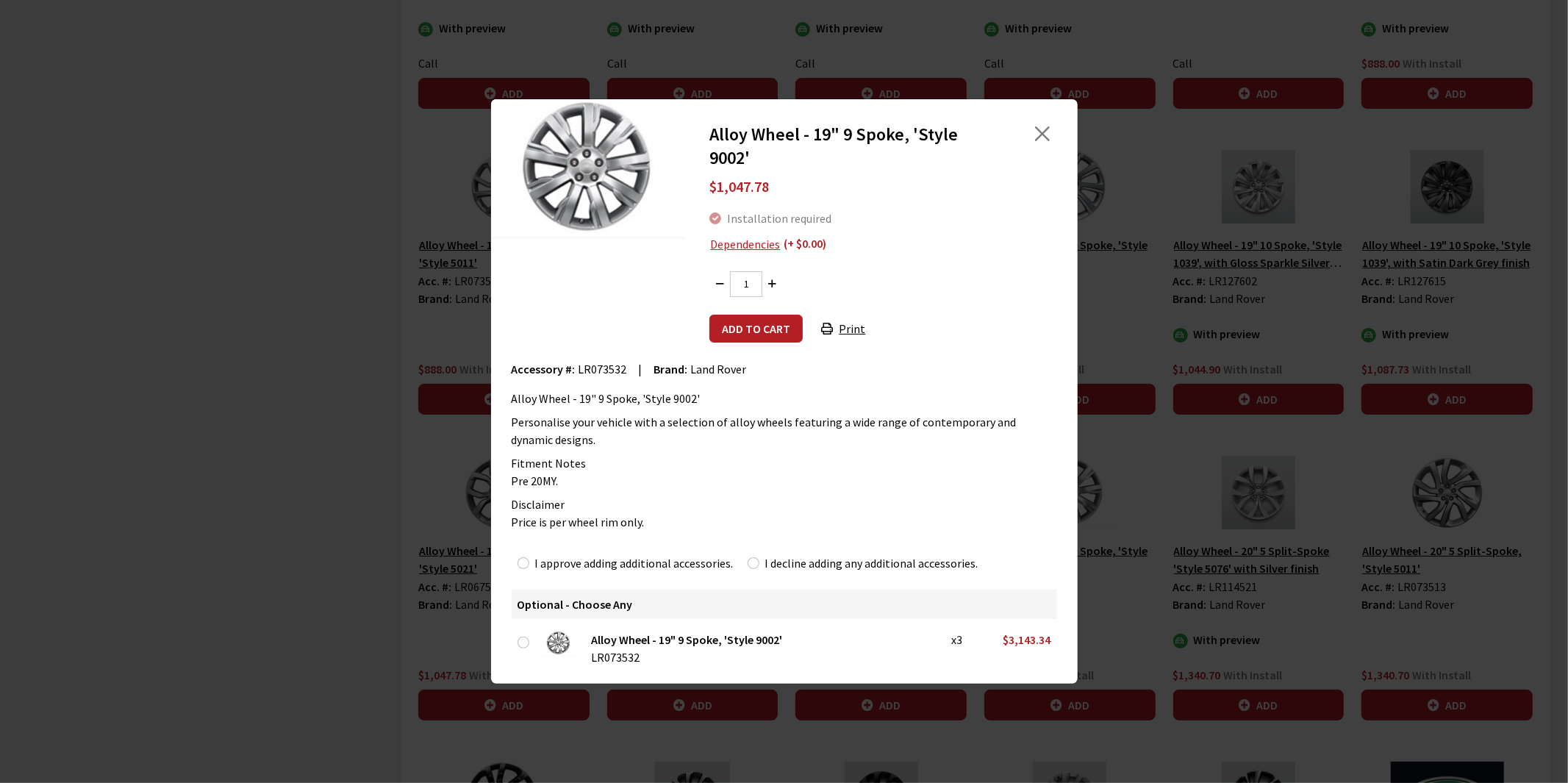
click at [591, 365] on span "LR073532" at bounding box center [603, 369] width 49 height 15
copy span "LR073532"
click at [1045, 127] on button "Close" at bounding box center [1043, 134] width 22 height 22
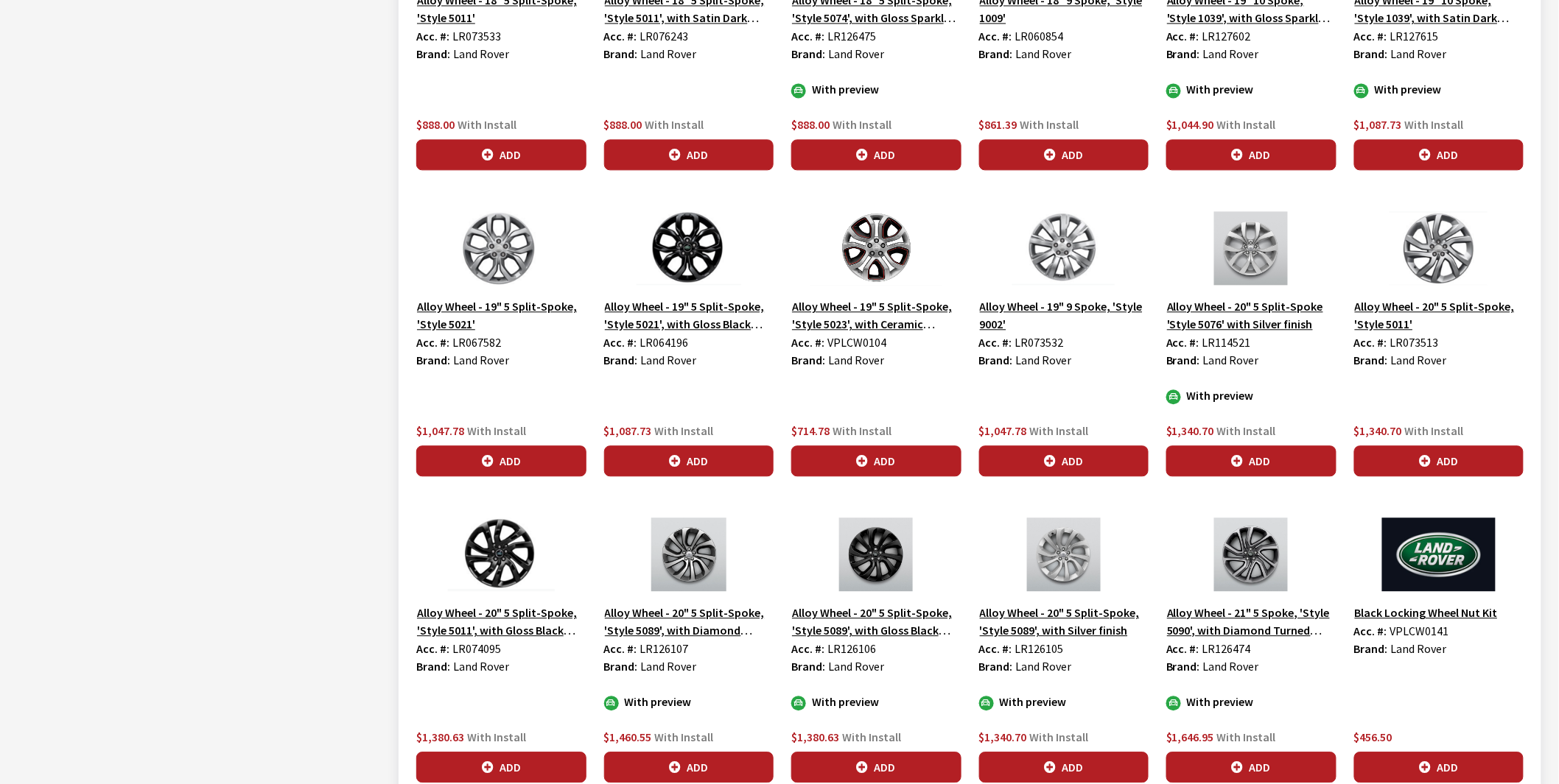
scroll to position [1227, 0]
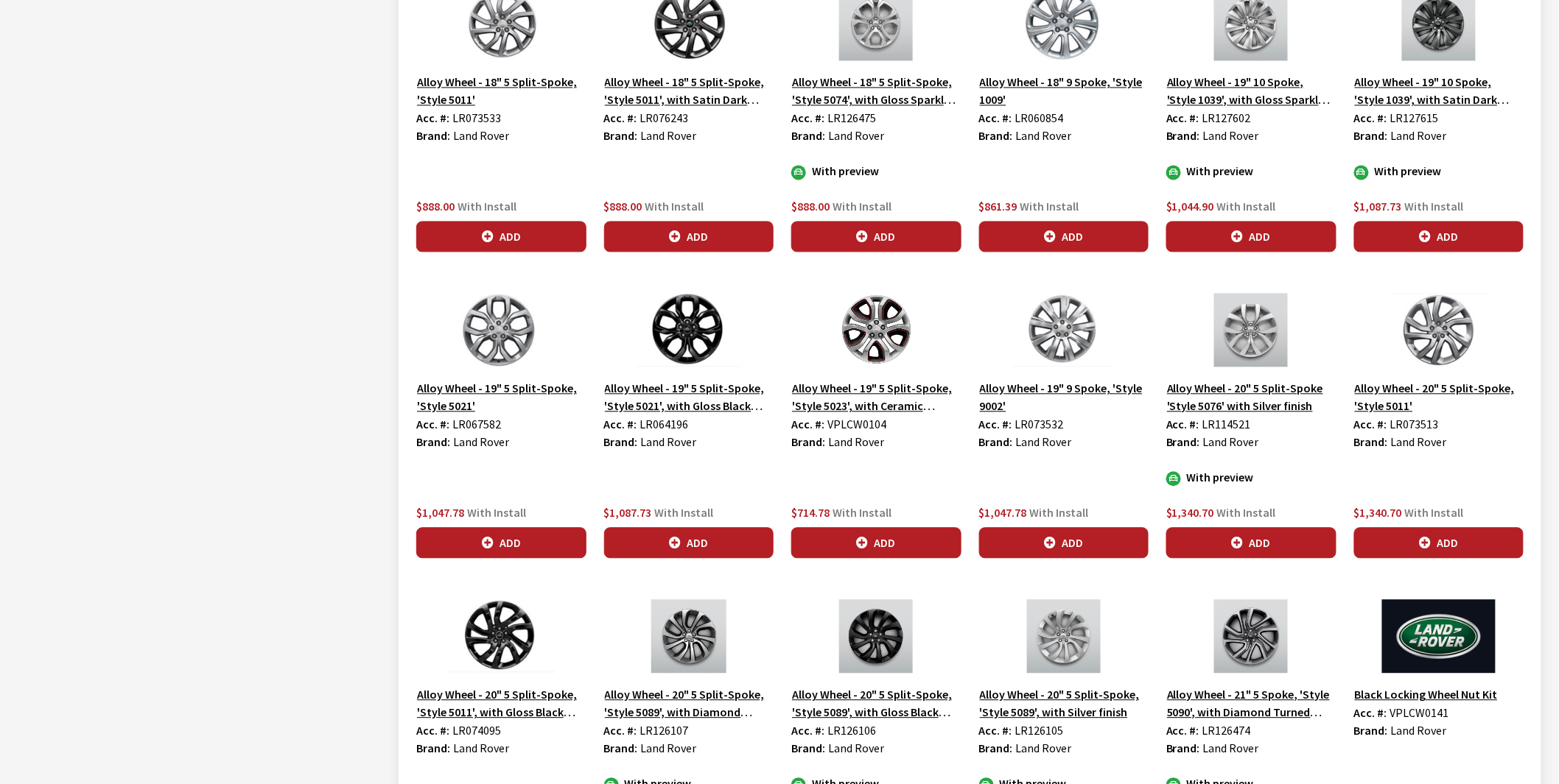
click at [850, 393] on button "Alloy Wheel - 19" 5 Split-Spoke, 'Style 5023', with Ceramic Polished finish and…" at bounding box center [876, 396] width 170 height 37
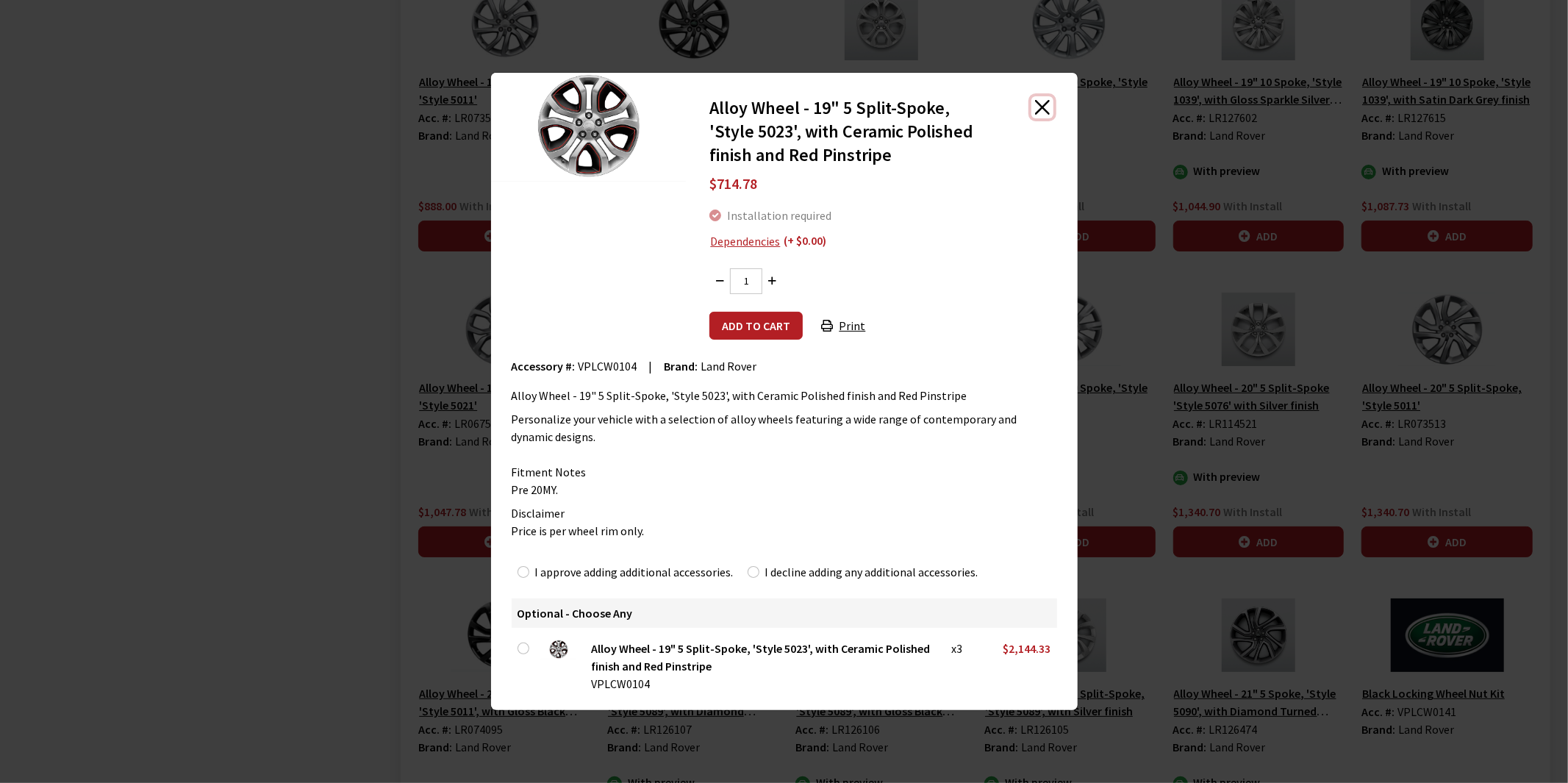
click at [1044, 107] on button "Close" at bounding box center [1043, 107] width 22 height 22
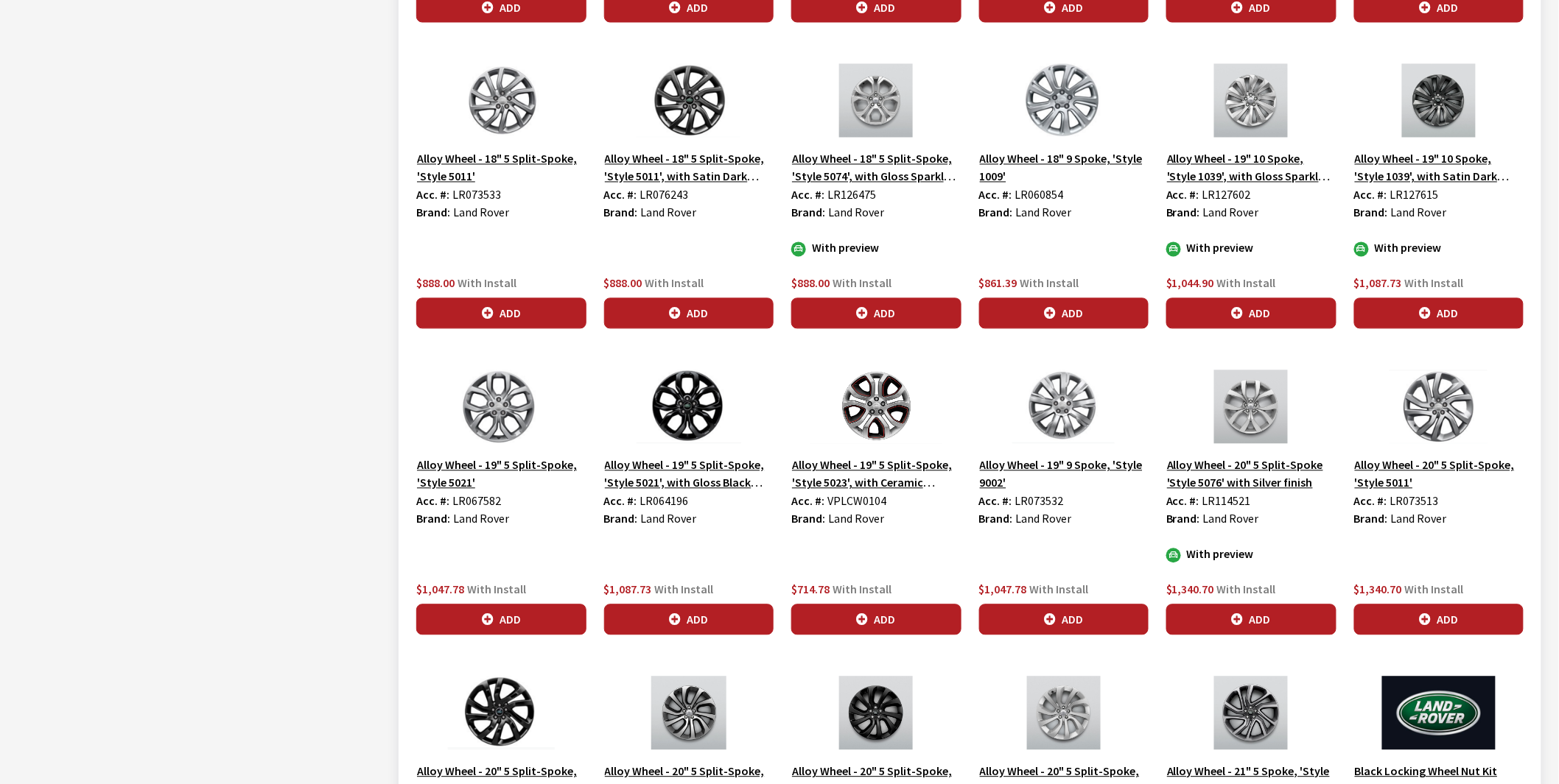
scroll to position [1473, 0]
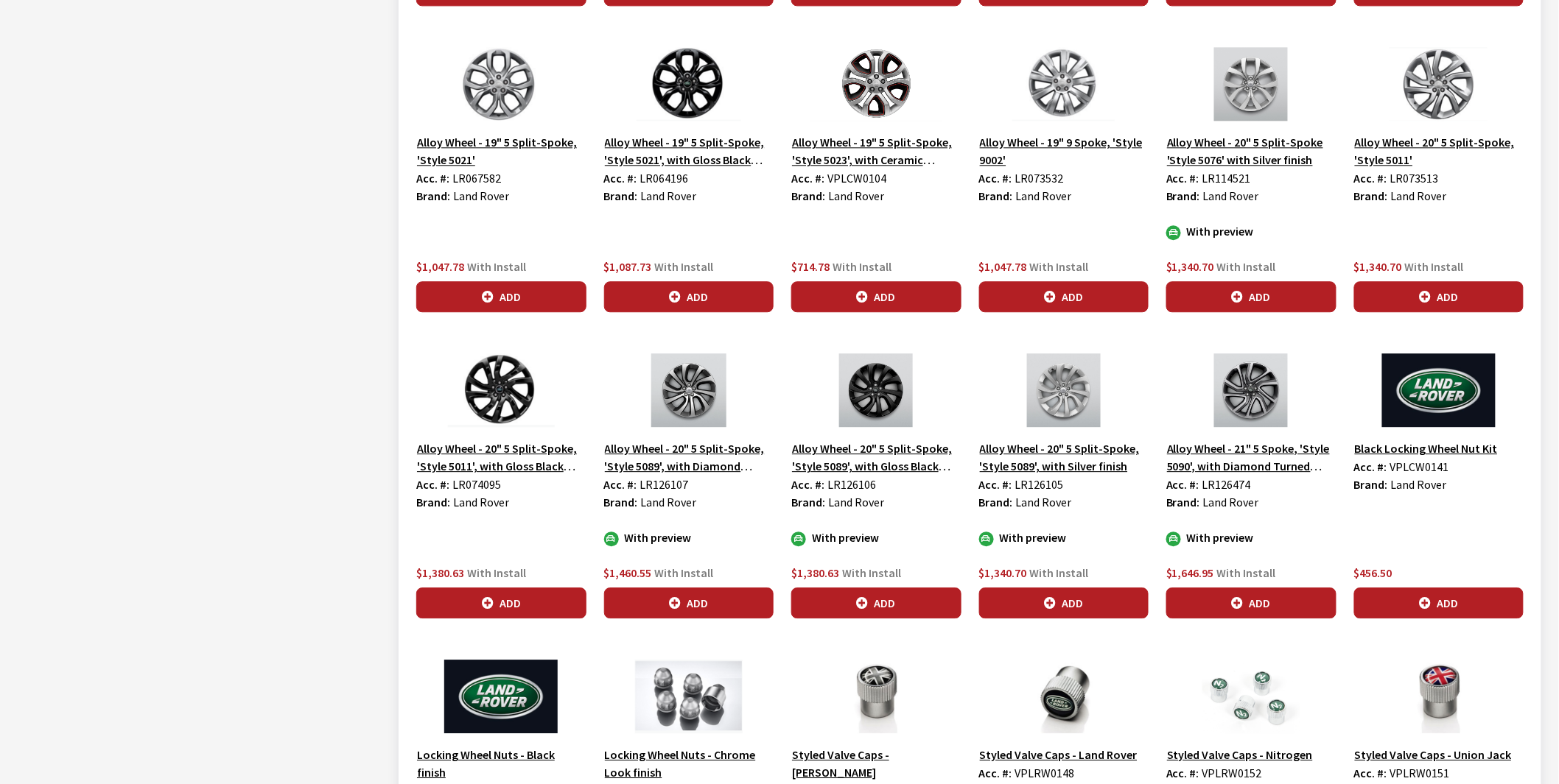
click at [1405, 178] on span "LR073513" at bounding box center [1414, 178] width 49 height 15
copy span "LR073513"
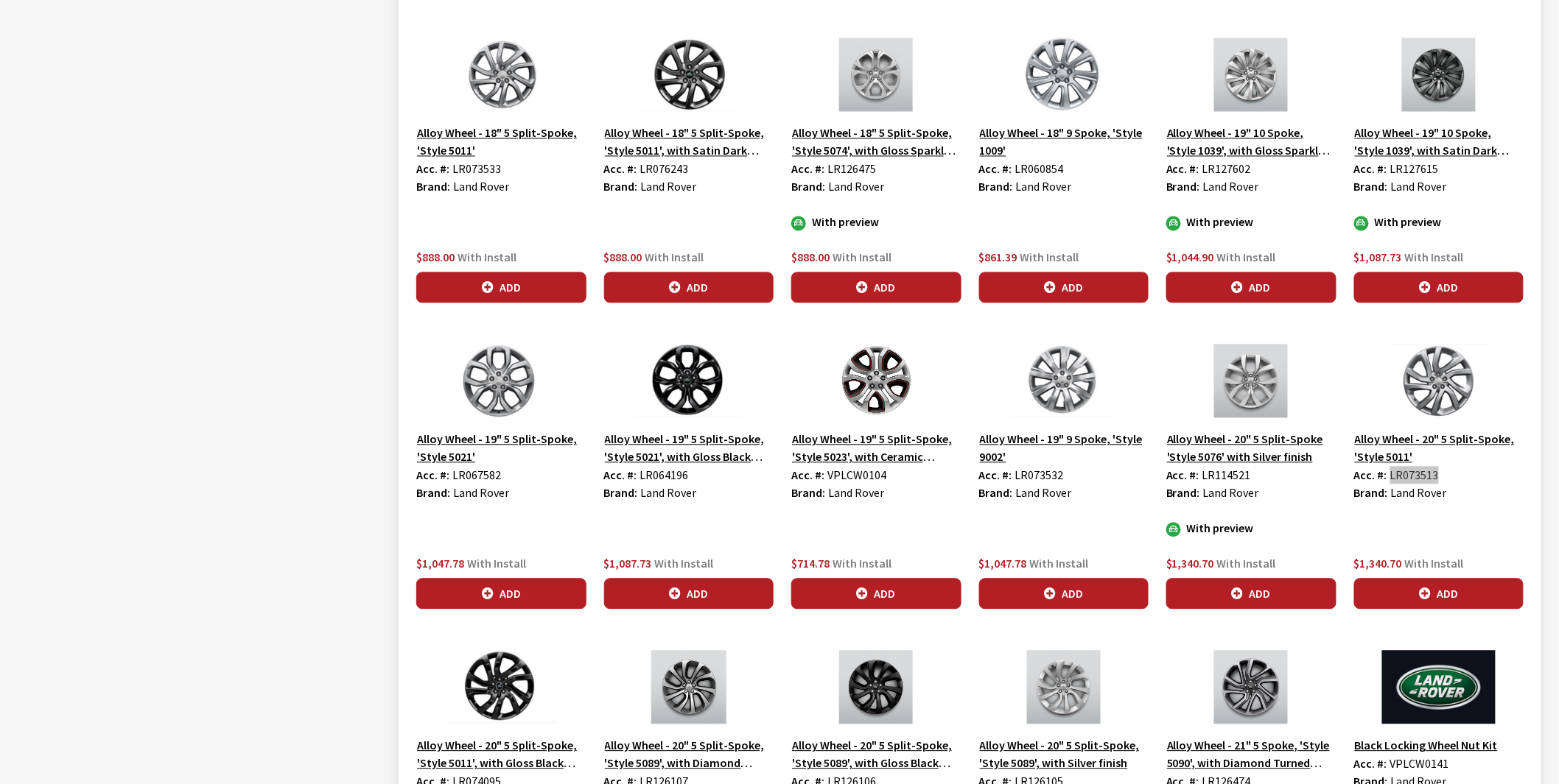
scroll to position [1391, 0]
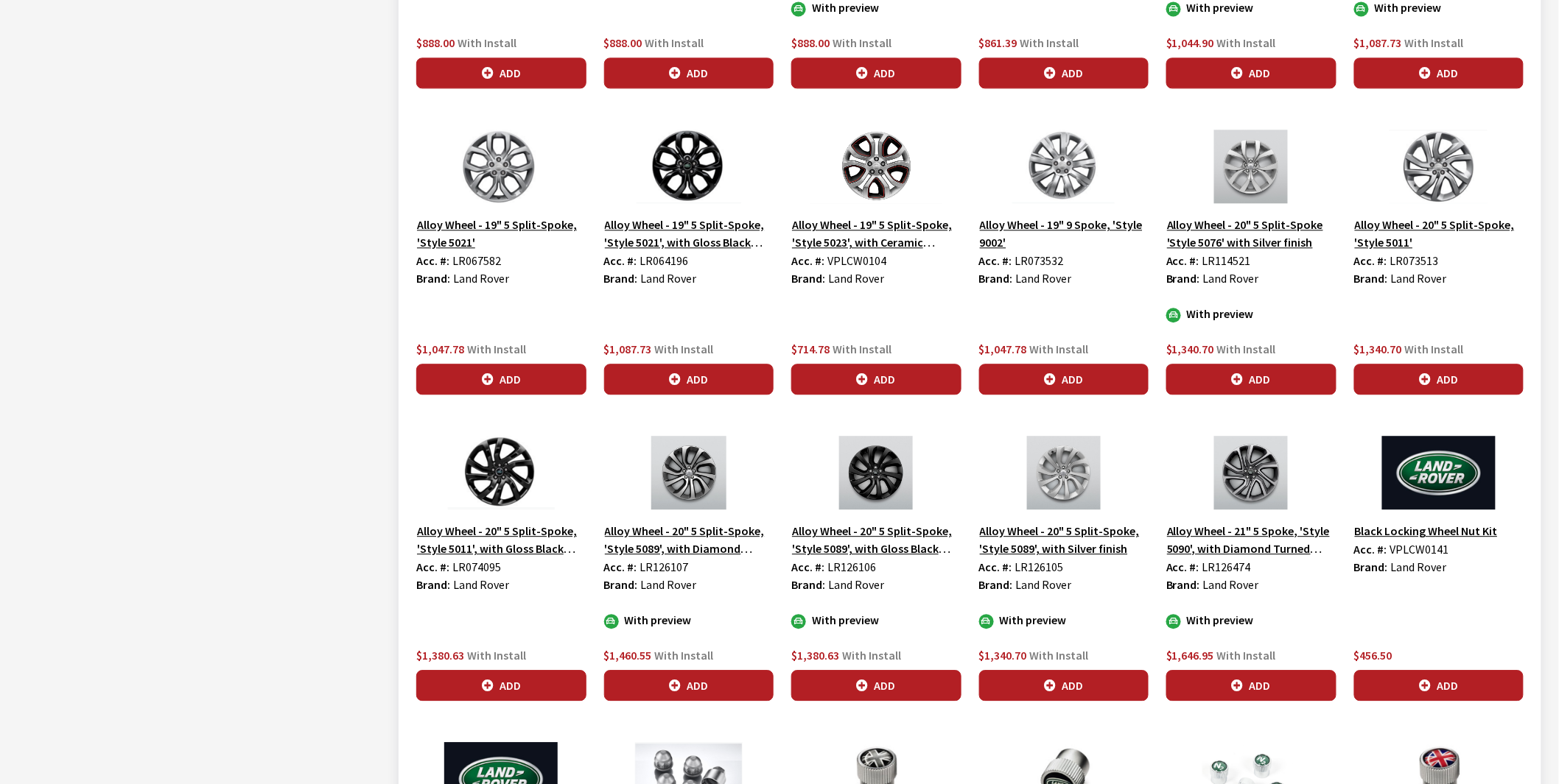
click at [468, 568] on span "LR074095" at bounding box center [477, 567] width 49 height 15
copy span "LR074095"
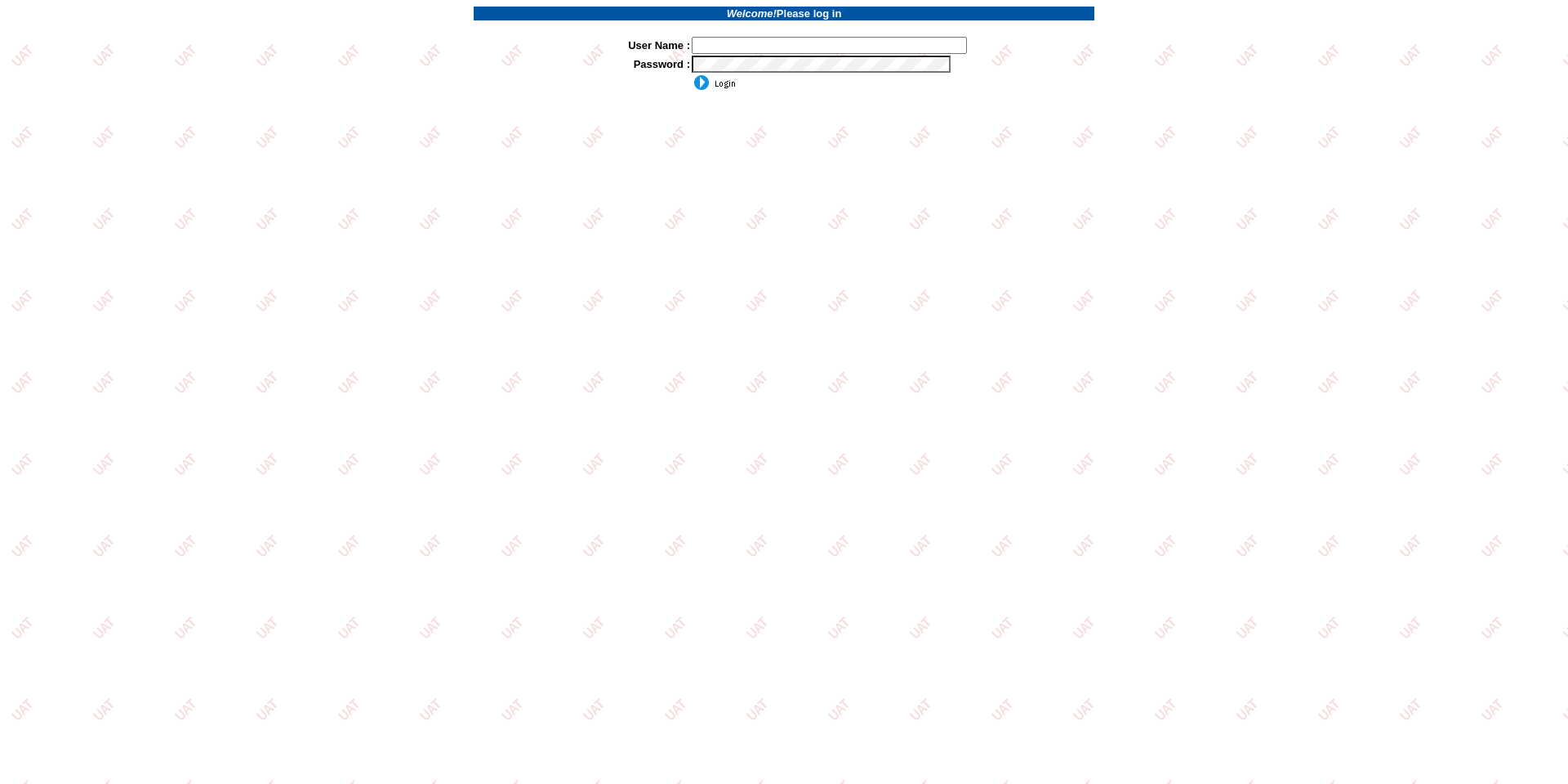
click at [734, 32] on td at bounding box center [784, 28] width 621 height 14
click at [734, 46] on input "text" at bounding box center [829, 45] width 275 height 17
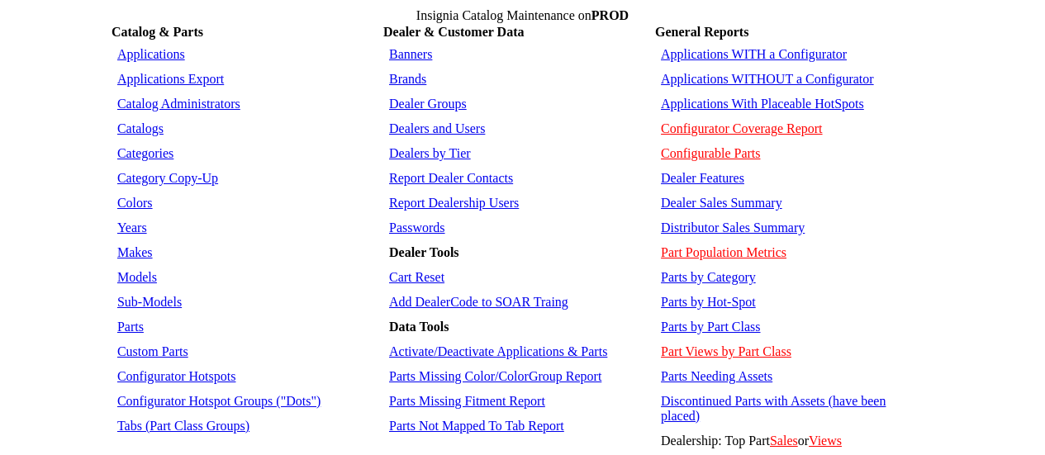
click at [714, 72] on link "Applications WITHOUT a Configurator" at bounding box center [767, 79] width 213 height 14
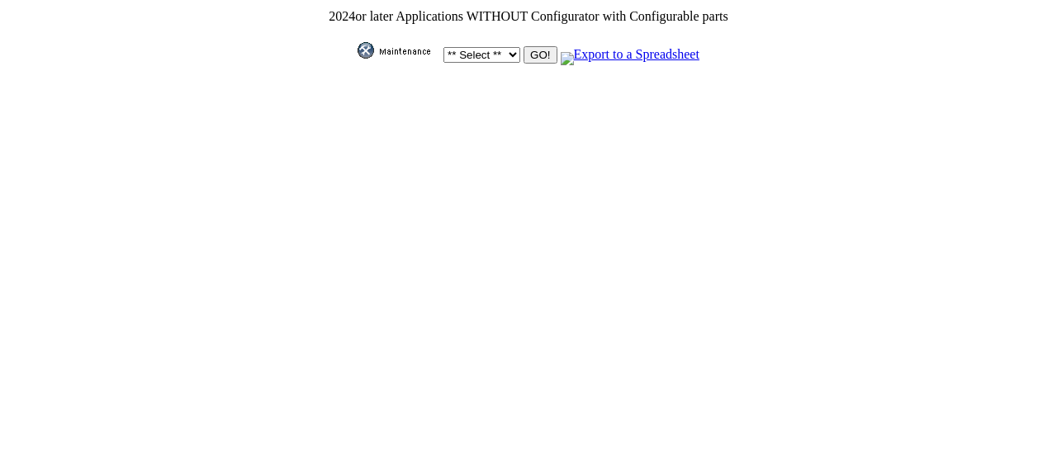
click at [505, 47] on select "** Select ** Acura Alfa Romeo Audi Bentley BMW DoubleTake [PERSON_NAME] Honda H…" at bounding box center [481, 55] width 77 height 16
select select "550"
click at [443, 47] on select "** Select ** Acura Alfa Romeo Audi Bentley BMW DoubleTake [PERSON_NAME] Honda H…" at bounding box center [481, 55] width 77 height 16
click at [537, 49] on input "GO!" at bounding box center [540, 54] width 33 height 17
